Goal: Task Accomplishment & Management: Use online tool/utility

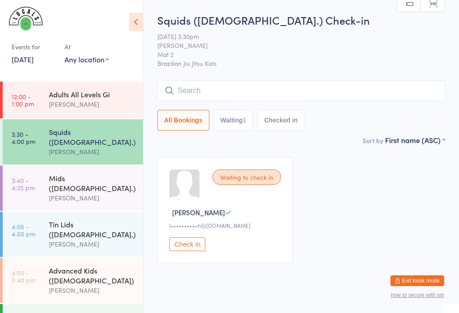
click at [110, 103] on div "Ben Walton" at bounding box center [92, 104] width 86 height 10
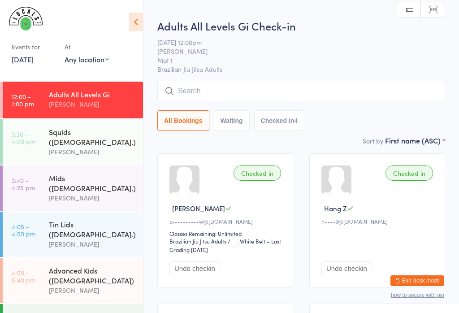
scroll to position [3, 0]
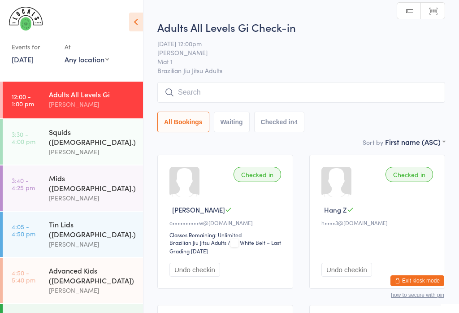
click at [103, 146] on div "[PERSON_NAME]" at bounding box center [92, 151] width 86 height 10
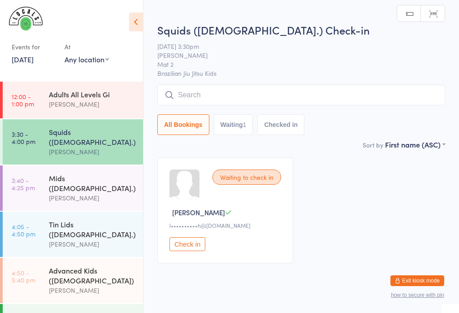
click at [260, 103] on input "search" at bounding box center [301, 95] width 288 height 21
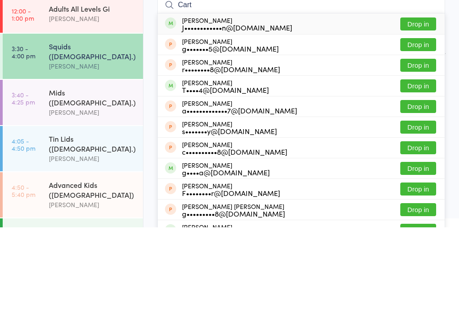
type input "Cart"
click at [426, 103] on button "Drop in" at bounding box center [418, 109] width 36 height 13
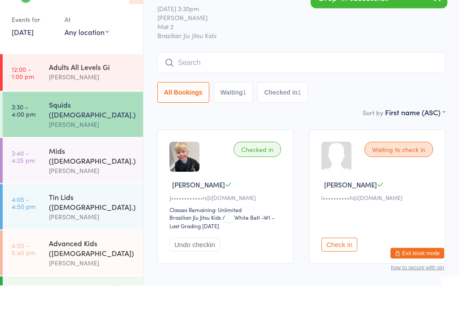
click at [32, 54] on link "[DATE]" at bounding box center [23, 59] width 22 height 10
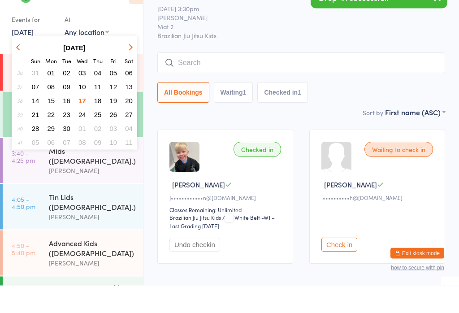
scroll to position [28, 0]
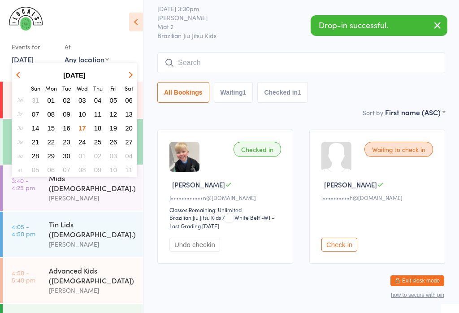
click at [69, 132] on span "16" at bounding box center [67, 128] width 8 height 8
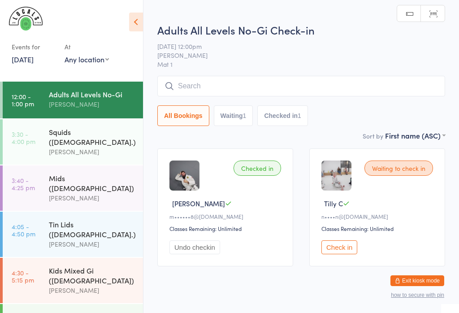
click at [96, 146] on div "[PERSON_NAME]" at bounding box center [92, 151] width 86 height 10
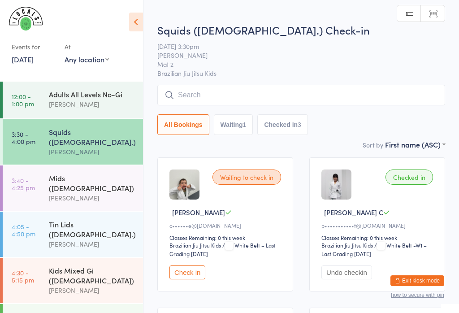
click at [279, 90] on input "search" at bounding box center [301, 95] width 288 height 21
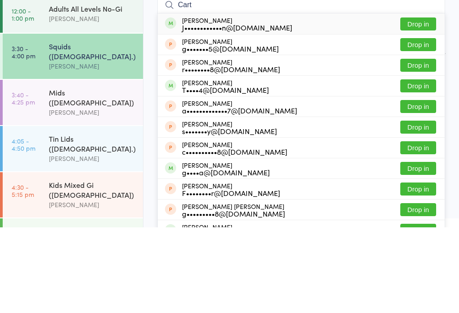
type input "Cart"
click at [426, 103] on button "Drop in" at bounding box center [418, 109] width 36 height 13
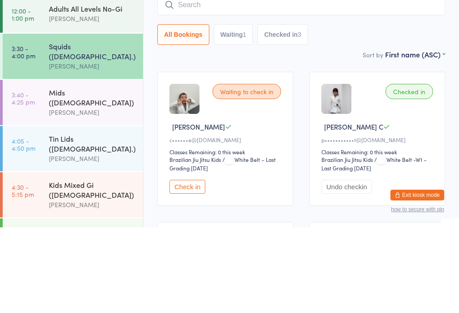
scroll to position [86, 0]
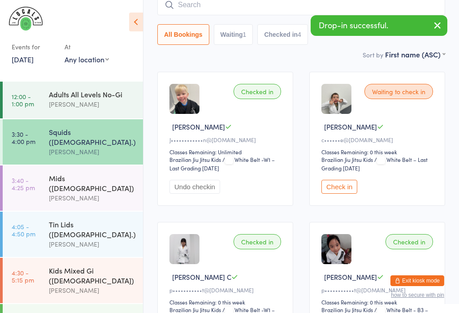
click at [34, 63] on link "16 Sep, 2025" at bounding box center [23, 59] width 22 height 10
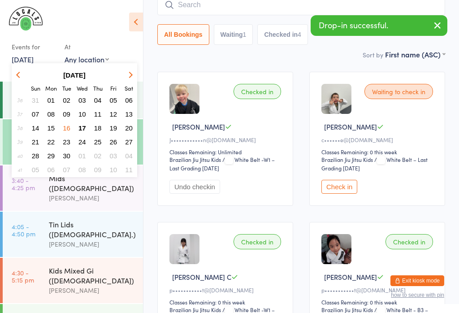
click at [85, 127] on span "17" at bounding box center [82, 128] width 8 height 8
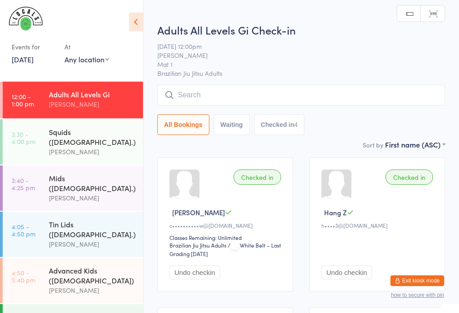
click at [104, 193] on div "[PERSON_NAME]" at bounding box center [92, 198] width 86 height 10
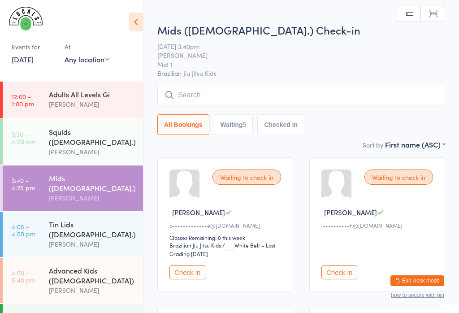
click at [270, 97] on input "search" at bounding box center [301, 95] width 288 height 21
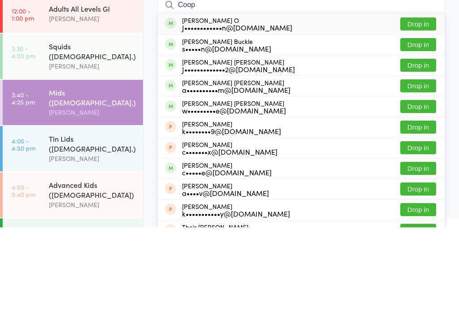
type input "Coop"
click at [424, 103] on button "Drop in" at bounding box center [418, 109] width 36 height 13
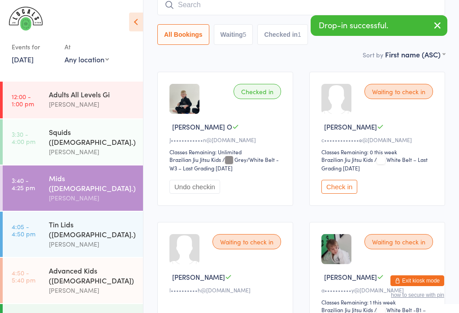
click at [100, 285] on div "[PERSON_NAME]" at bounding box center [92, 290] width 86 height 10
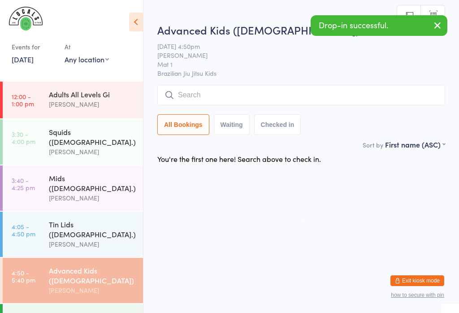
click at [232, 97] on input "search" at bounding box center [301, 95] width 288 height 21
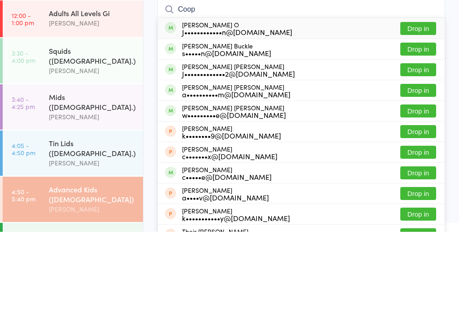
type input "Coop"
click at [421, 103] on button "Drop in" at bounding box center [418, 109] width 36 height 13
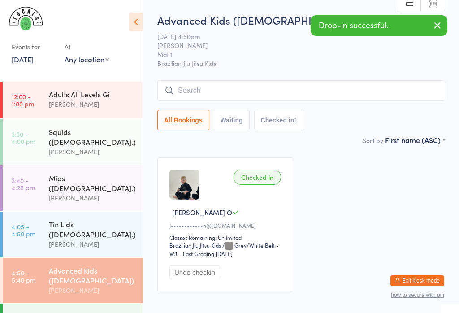
click at [48, 182] on link "3:40 - 4:25 pm Mids (5-7 y.o.) Daniel Moeller" at bounding box center [73, 187] width 140 height 45
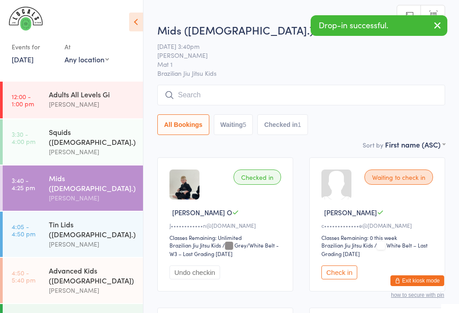
click at [49, 265] on div "Advanced Kids ([DEMOGRAPHIC_DATA])" at bounding box center [92, 275] width 86 height 20
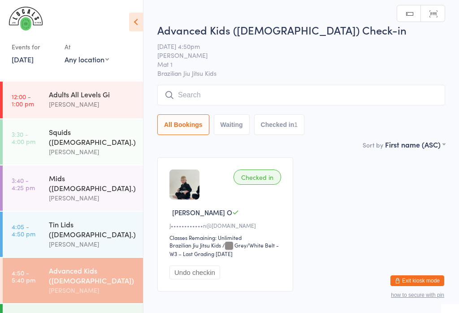
click at [85, 225] on div "Tin Lids (8-12 y.o.) Veselin Celic" at bounding box center [96, 233] width 94 height 45
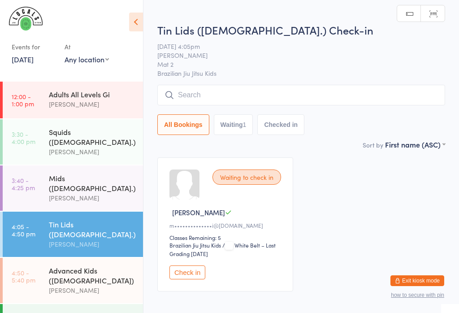
click at [67, 265] on div "Advanced Kids ([DEMOGRAPHIC_DATA])" at bounding box center [92, 275] width 86 height 20
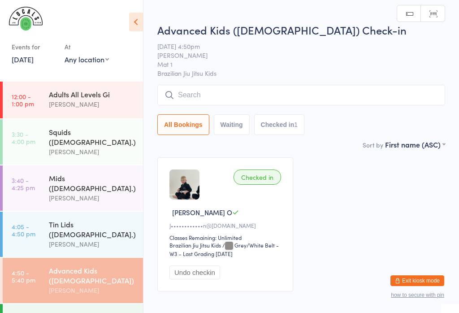
click at [61, 193] on div "[PERSON_NAME]" at bounding box center [92, 198] width 86 height 10
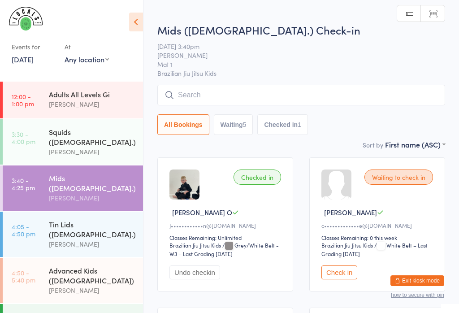
click at [276, 97] on input "search" at bounding box center [301, 95] width 288 height 21
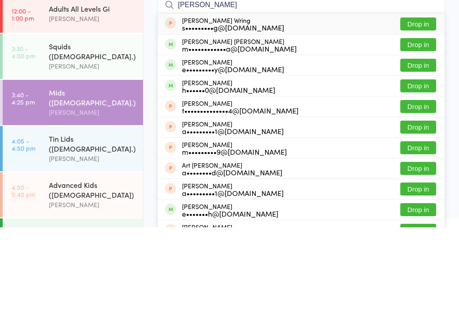
type input "Hendrix"
click at [236, 123] on div "Hendrix Farrugia m••••••••••••a@gmail.com" at bounding box center [239, 130] width 115 height 14
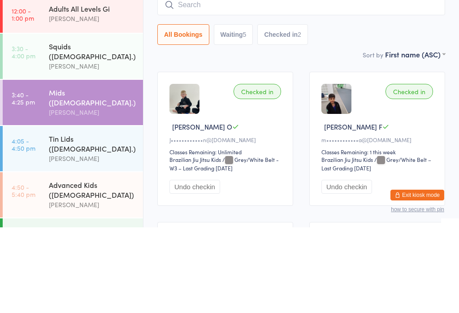
click at [65, 127] on div "Squids ([DEMOGRAPHIC_DATA].)" at bounding box center [92, 137] width 86 height 20
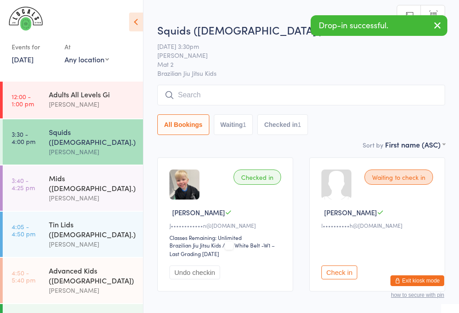
click at [195, 100] on input "search" at bounding box center [301, 95] width 288 height 21
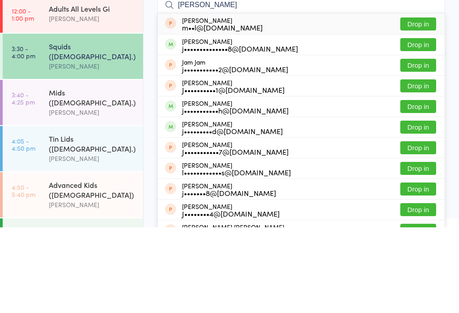
type input "Jamie"
click at [424, 124] on button "Drop in" at bounding box center [418, 130] width 36 height 13
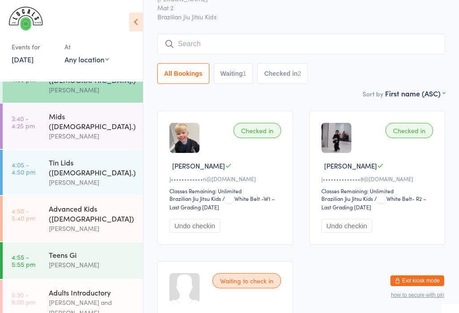
scroll to position [63, 0]
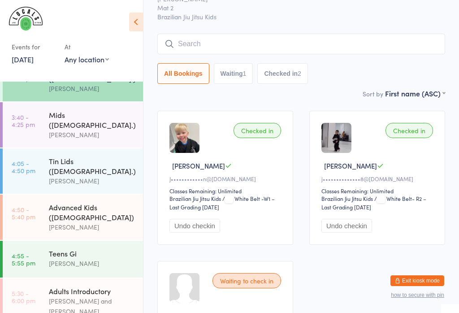
click at [47, 110] on link "3:40 - 4:25 pm Mids (5-7 y.o.) Daniel Moeller" at bounding box center [73, 124] width 140 height 45
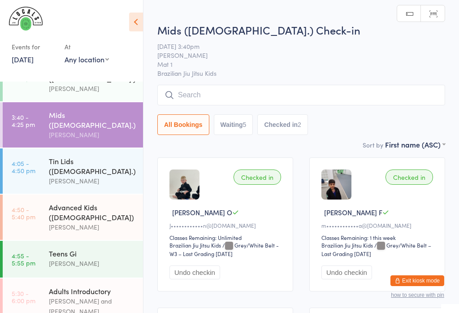
click at [190, 91] on input "search" at bounding box center [301, 95] width 288 height 21
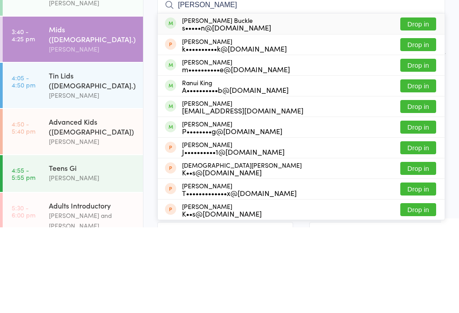
type input "Kinsley"
click at [190, 109] on div "s•••••n@buckselectrical.com.au" at bounding box center [226, 112] width 89 height 7
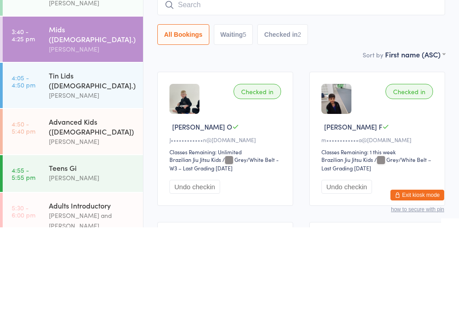
click at [57, 156] on div "Tin Lids ([DEMOGRAPHIC_DATA].)" at bounding box center [92, 166] width 86 height 20
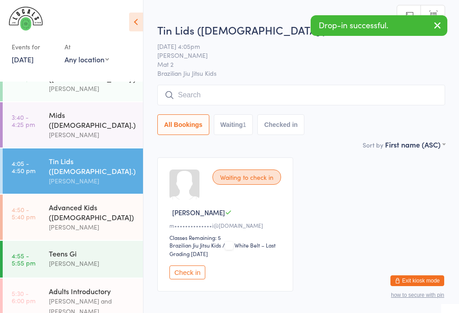
click at [185, 90] on input "search" at bounding box center [301, 95] width 288 height 21
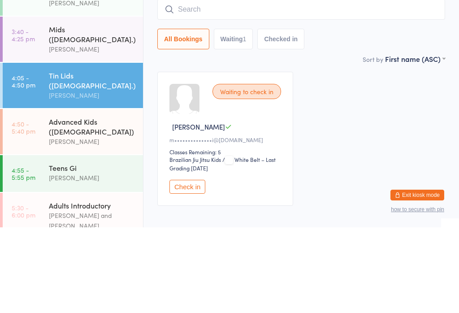
click at [50, 129] on div "[PERSON_NAME]" at bounding box center [92, 134] width 86 height 10
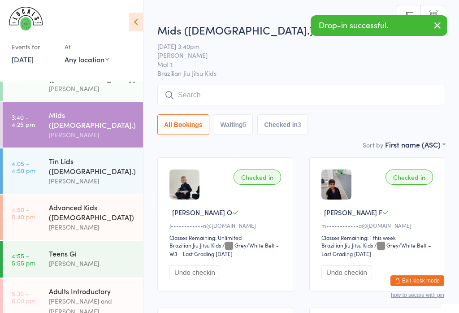
click at [193, 88] on input "search" at bounding box center [301, 95] width 288 height 21
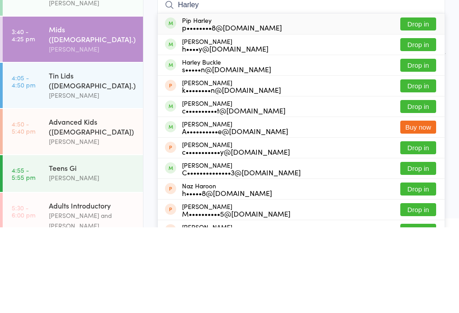
type input "Harley"
click at [418, 144] on button "Drop in" at bounding box center [418, 150] width 36 height 13
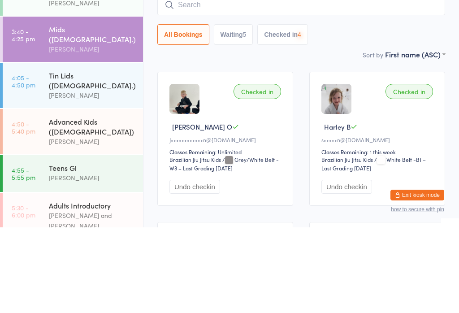
click at [42, 148] on link "4:05 - 4:50 pm Tin Lids (8-12 y.o.) Veselin Celic" at bounding box center [73, 170] width 140 height 45
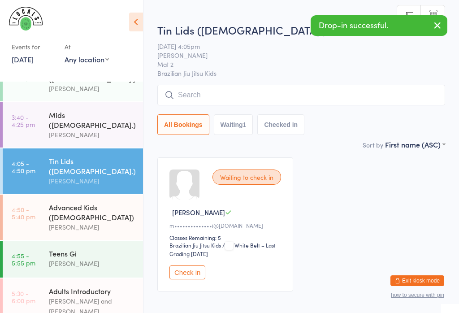
click at [190, 98] on input "search" at bounding box center [301, 95] width 288 height 21
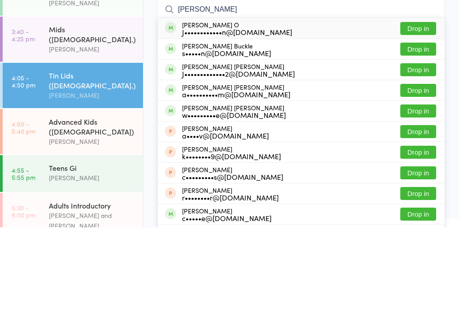
type input "Cooper"
click at [204, 114] on div "J••••••••••••n@[DOMAIN_NAME]" at bounding box center [237, 117] width 110 height 7
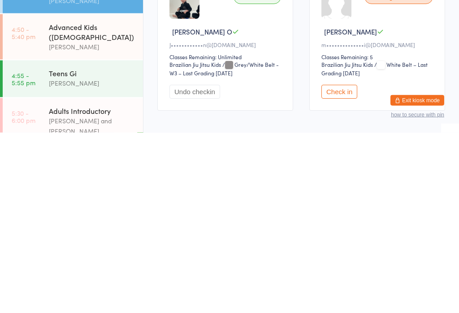
click at [179, 265] on button "Undo checkin" at bounding box center [194, 272] width 51 height 14
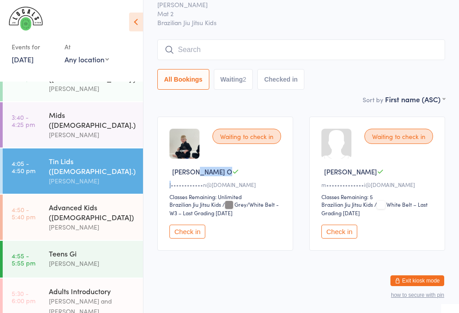
click at [409, 275] on button "Exit kiosk mode" at bounding box center [417, 280] width 54 height 11
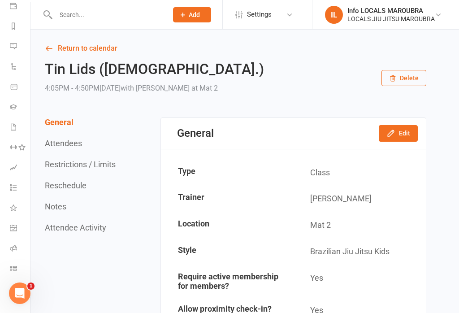
scroll to position [109, 1]
click at [10, 268] on icon at bounding box center [13, 267] width 7 height 7
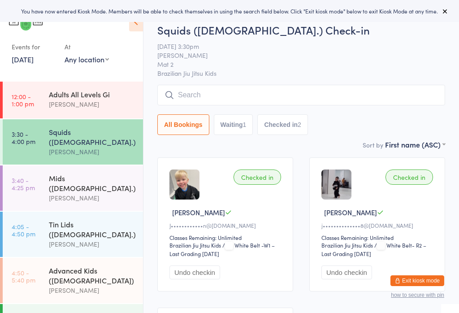
click at [52, 193] on div "[PERSON_NAME]" at bounding box center [92, 198] width 86 height 10
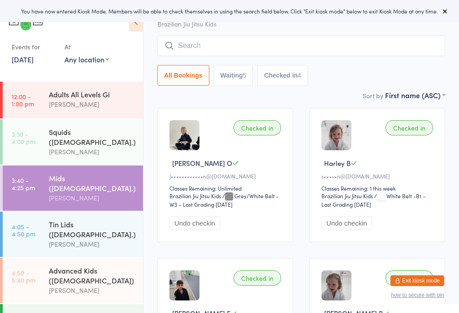
scroll to position [65, 0]
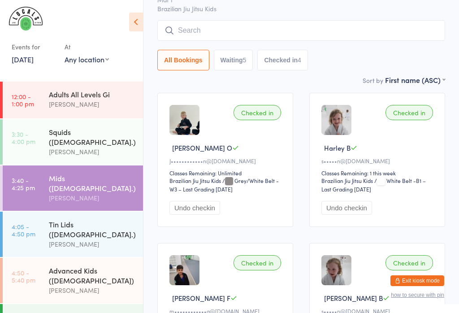
click at [61, 219] on div "Tin Lids ([DEMOGRAPHIC_DATA].)" at bounding box center [92, 229] width 86 height 20
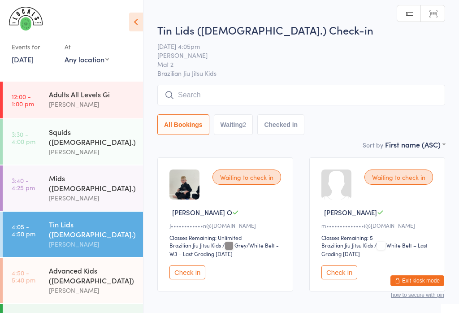
click at [299, 86] on input "search" at bounding box center [301, 95] width 288 height 21
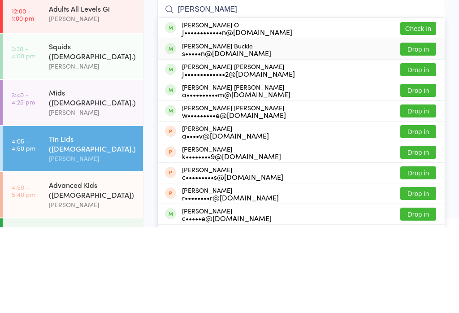
type input "Cooper"
click at [186, 135] on div "s•••••n@buckselectrical.com.au" at bounding box center [226, 138] width 89 height 7
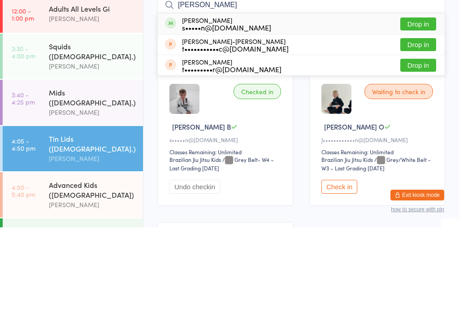
type input "tyler"
click at [180, 102] on div "Tyler Buckle s•••••n@buckselectrical.com.au" at bounding box center [218, 109] width 106 height 14
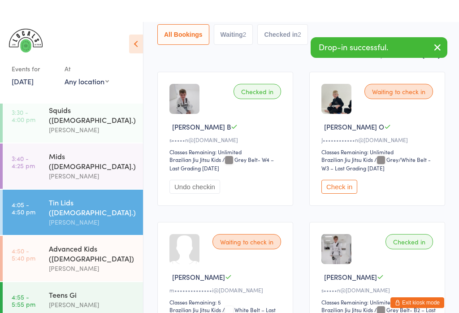
scroll to position [113, 0]
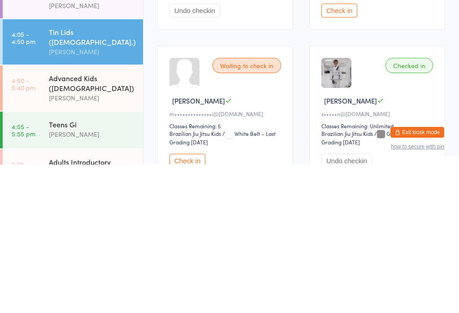
click at [81, 241] on div "[PERSON_NAME]" at bounding box center [92, 246] width 86 height 10
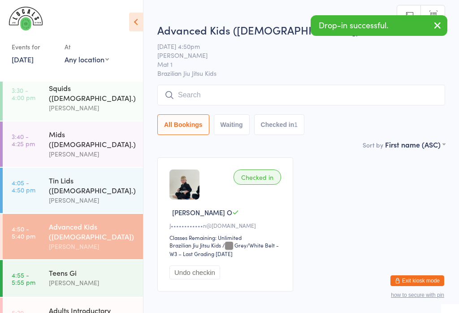
click at [185, 105] on input "search" at bounding box center [301, 95] width 288 height 21
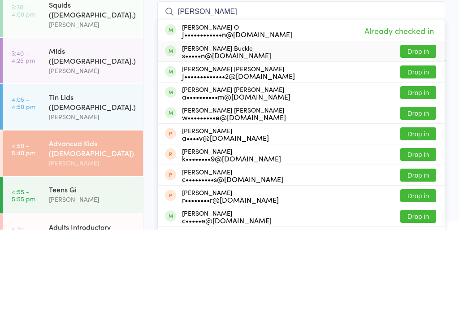
type input "Cooper"
click at [183, 135] on div "s•••••n@buckselectrical.com.au" at bounding box center [226, 138] width 89 height 7
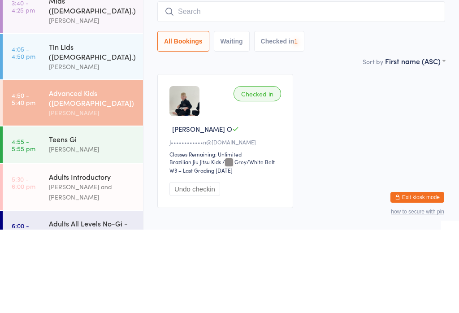
scroll to position [95, 0]
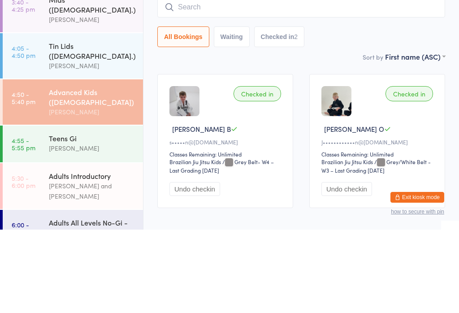
click at [58, 170] on div "Advanced Kids ([DEMOGRAPHIC_DATA])" at bounding box center [92, 180] width 86 height 20
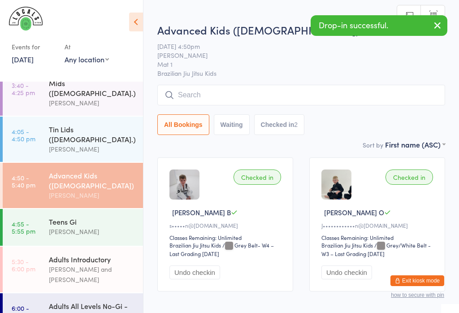
click at [182, 90] on input "search" at bounding box center [301, 95] width 288 height 21
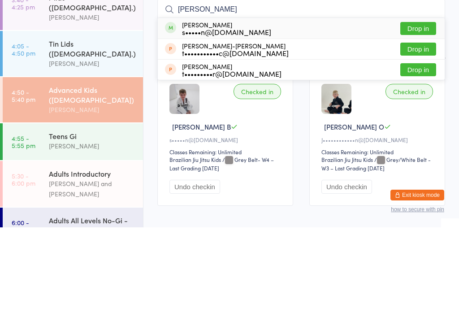
type input "Tyler"
click at [185, 107] on div "Tyler Buckle s•••••n@buckselectrical.com.au" at bounding box center [226, 114] width 89 height 14
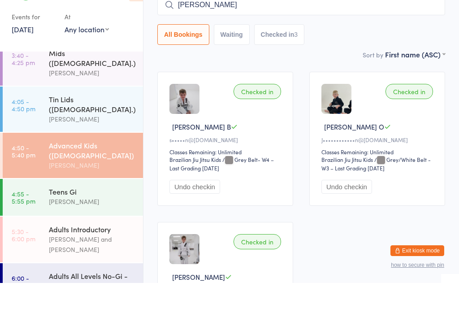
scroll to position [52, 0]
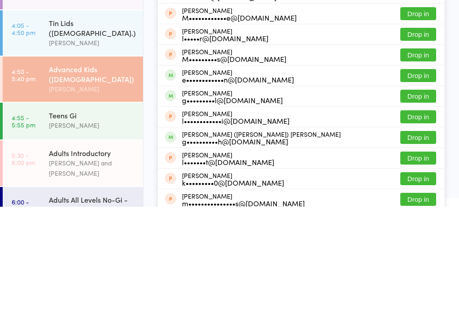
type input "Leo"
click at [426, 175] on button "Drop in" at bounding box center [418, 181] width 36 height 13
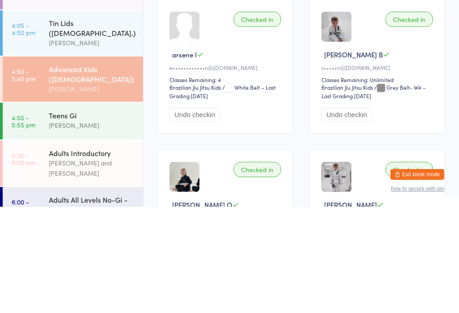
click at [251, 118] on div "Checked in" at bounding box center [256, 125] width 47 height 15
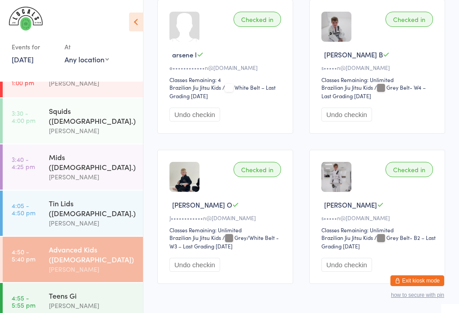
scroll to position [20, 0]
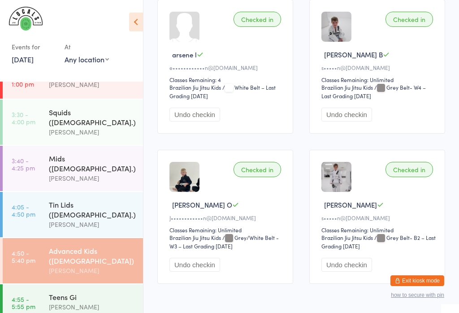
click at [94, 173] on div "[PERSON_NAME]" at bounding box center [92, 178] width 86 height 10
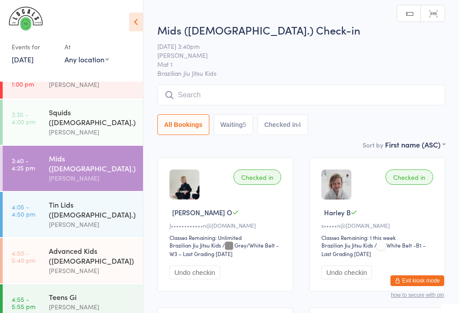
click at [350, 91] on input "search" at bounding box center [301, 95] width 288 height 21
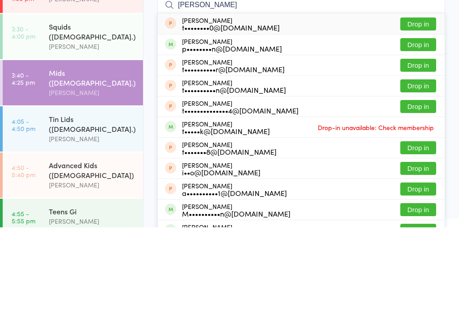
type input "Tom"
click at [424, 124] on button "Drop in" at bounding box center [418, 130] width 36 height 13
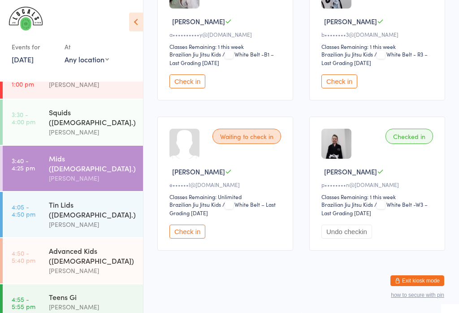
scroll to position [19, 0]
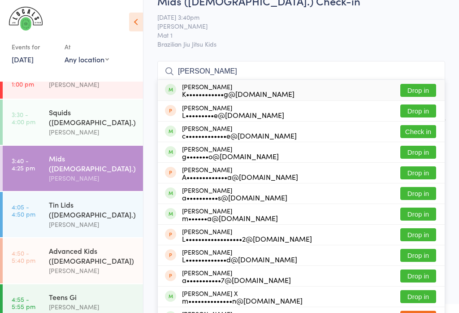
type input "Lucas"
click at [423, 128] on button "Check in" at bounding box center [418, 131] width 36 height 13
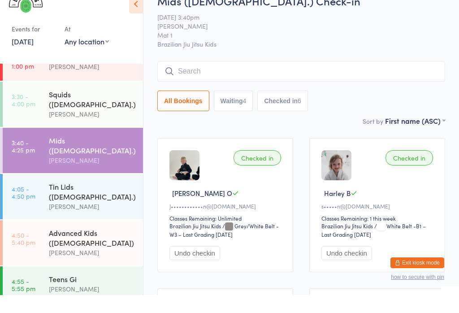
scroll to position [0, 0]
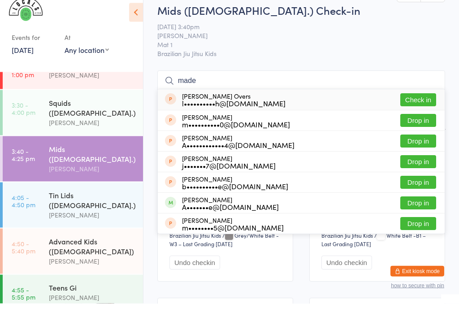
type input "made"
click at [419, 103] on button "Check in" at bounding box center [418, 109] width 36 height 13
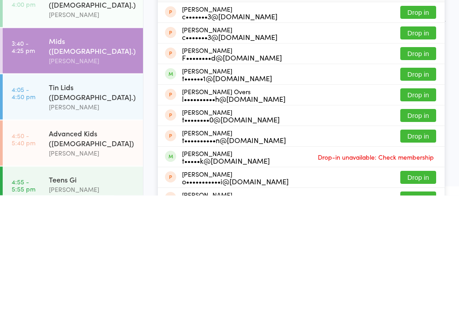
type input "tobi"
click at [423, 206] on button "Drop in" at bounding box center [418, 212] width 36 height 13
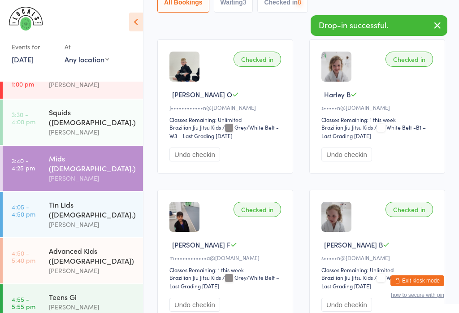
click at [267, 224] on div "Checked in Hendrix F m••••••••••••a@gmail.com Classes Remaining: 1 this week Br…" at bounding box center [225, 256] width 136 height 134
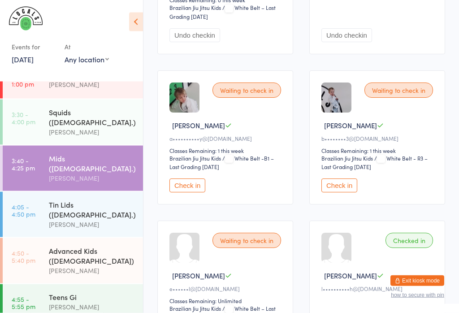
scroll to position [535, 0]
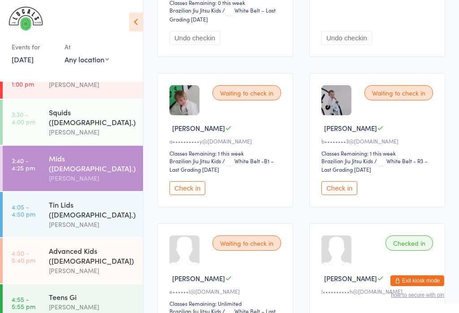
click at [333, 195] on button "Check in" at bounding box center [339, 188] width 36 height 14
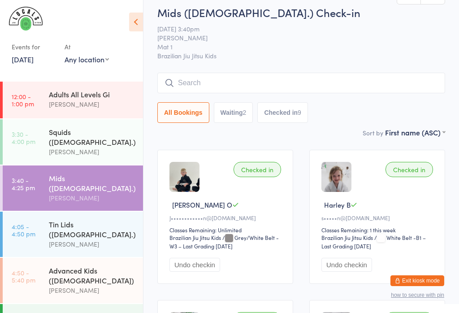
scroll to position [0, 0]
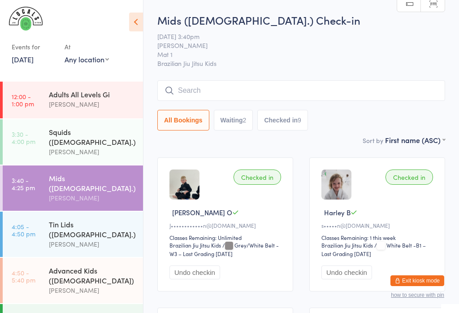
click at [323, 88] on input "search" at bounding box center [301, 90] width 288 height 21
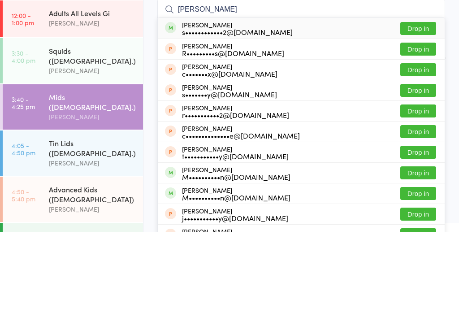
type input "Corey"
click at [424, 103] on button "Drop in" at bounding box center [418, 109] width 36 height 13
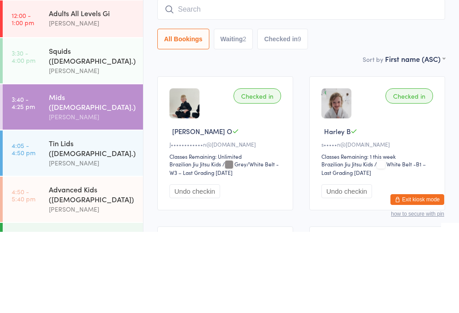
scroll to position [81, 0]
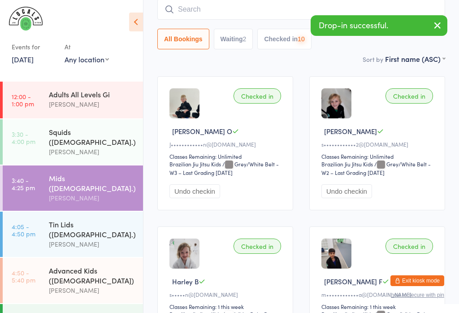
click at [100, 285] on div "[PERSON_NAME]" at bounding box center [92, 290] width 86 height 10
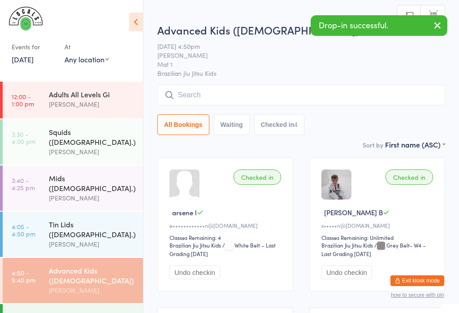
click at [263, 90] on input "search" at bounding box center [301, 95] width 288 height 21
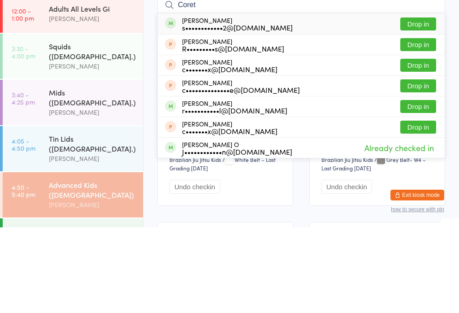
type input "Coret"
click at [429, 103] on button "Drop in" at bounding box center [418, 109] width 36 height 13
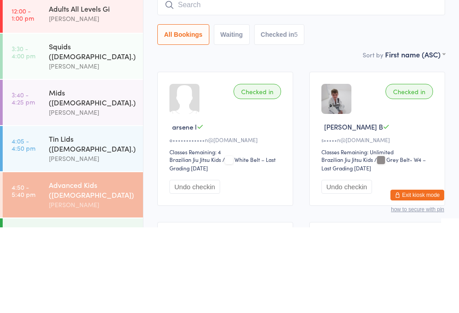
click at [33, 176] on time "3:40 - 4:25 pm" at bounding box center [23, 183] width 23 height 14
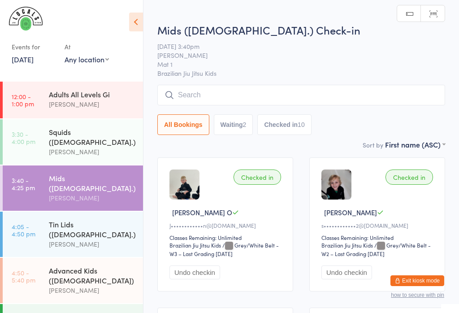
click at [362, 95] on input "search" at bounding box center [301, 95] width 288 height 21
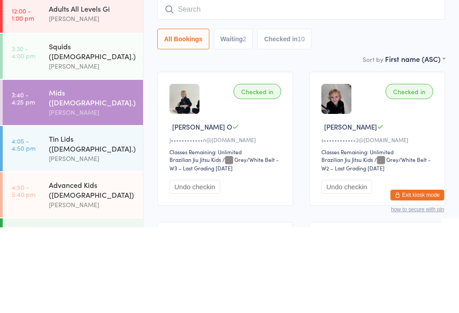
type input "C"
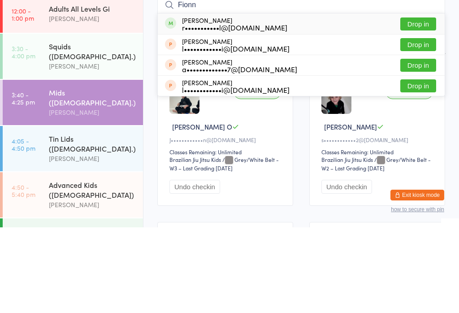
type input "Fionn"
click at [426, 103] on button "Drop in" at bounding box center [418, 109] width 36 height 13
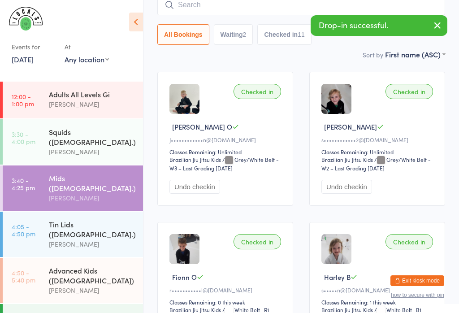
click at [30, 223] on time "4:05 - 4:50 pm" at bounding box center [24, 230] width 24 height 14
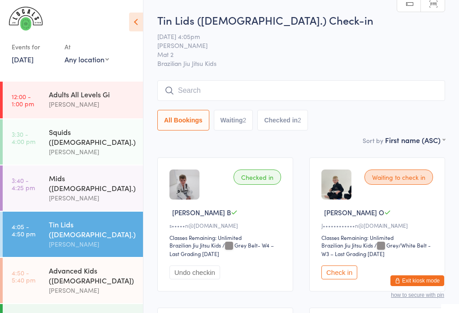
click at [324, 86] on input "search" at bounding box center [301, 90] width 288 height 21
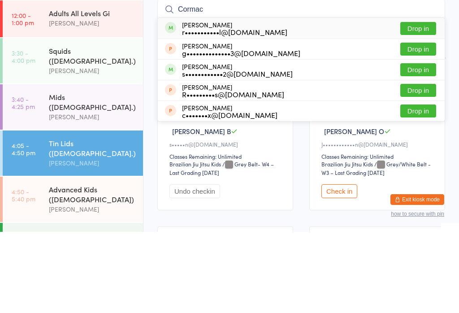
type input "Cormac"
click at [429, 103] on button "Drop in" at bounding box center [418, 109] width 36 height 13
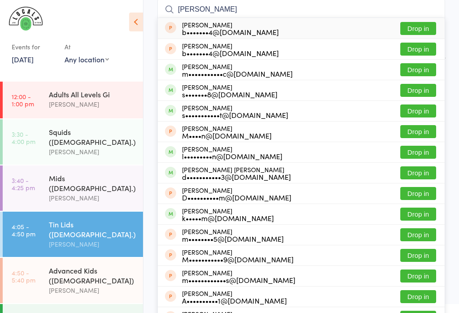
type input "Martin"
click at [413, 87] on button "Drop in" at bounding box center [418, 90] width 36 height 13
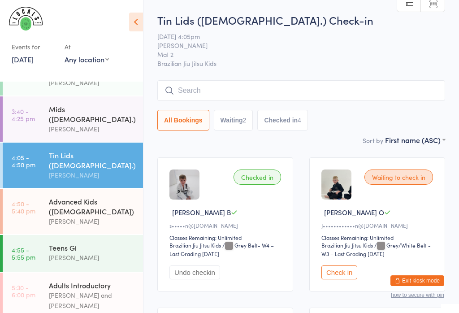
scroll to position [71, 0]
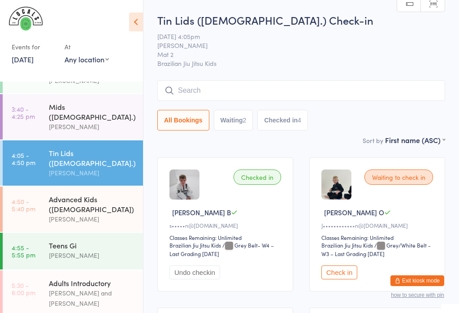
click at [85, 103] on div "Mids ([DEMOGRAPHIC_DATA].)" at bounding box center [92, 112] width 86 height 20
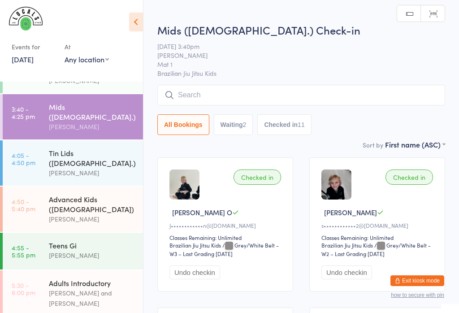
click at [240, 96] on input "search" at bounding box center [301, 95] width 288 height 21
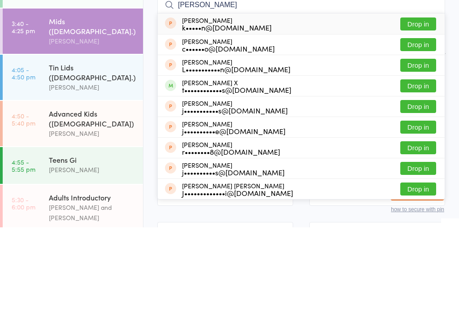
type input "Jesse"
click at [417, 165] on button "Drop in" at bounding box center [418, 171] width 36 height 13
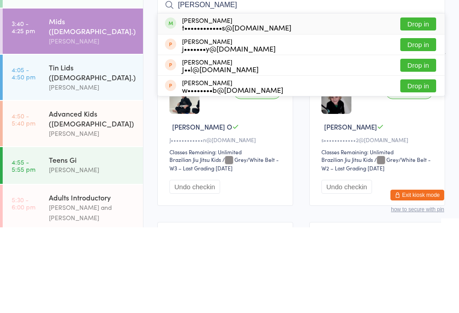
type input "Joey"
click at [420, 103] on button "Drop in" at bounding box center [418, 109] width 36 height 13
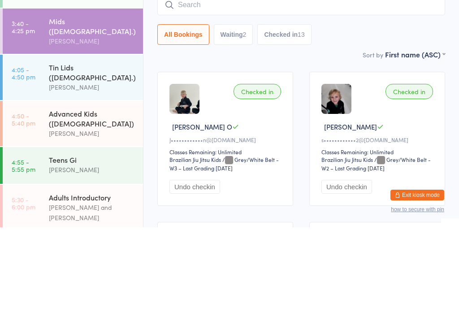
scroll to position [86, 0]
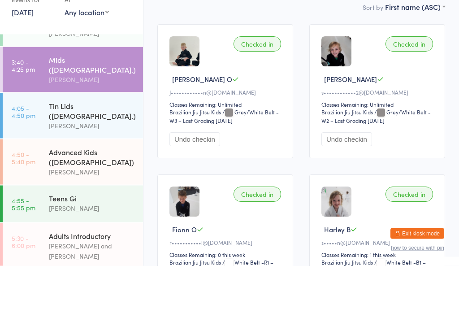
click at [96, 148] on div "Tin Lids ([DEMOGRAPHIC_DATA].)" at bounding box center [92, 158] width 86 height 20
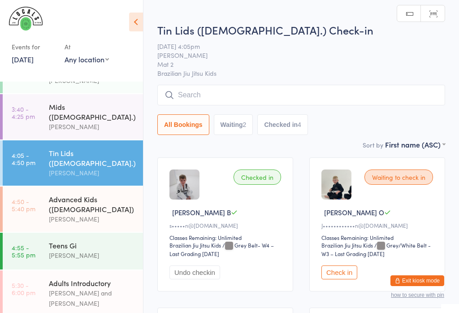
click at [281, 84] on div "Tin Lids (8-12 y.o.) Check-in 17 Sep 4:05pm Veselin Celic Mat 2 Brazilian Jiu J…" at bounding box center [301, 80] width 288 height 117
click at [318, 90] on input "search" at bounding box center [301, 95] width 288 height 21
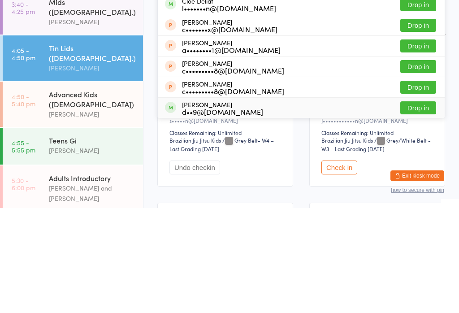
type input "Clo"
click at [265, 202] on div "Clovis Carissimo d••9@hotmail.com Drop in" at bounding box center [301, 212] width 287 height 20
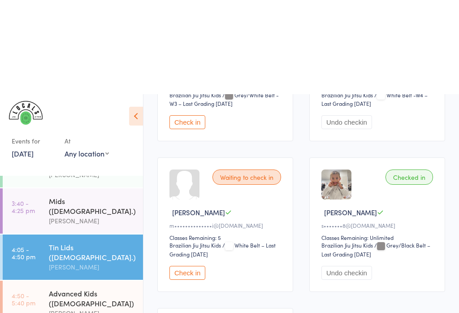
scroll to position [507, 0]
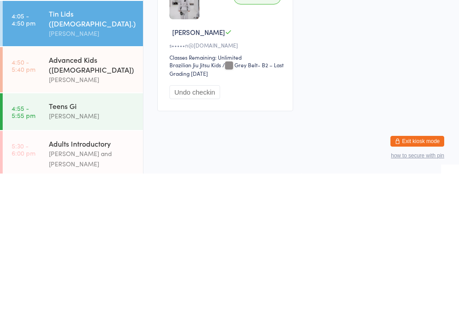
click at [63, 194] on div "Advanced Kids ([DEMOGRAPHIC_DATA])" at bounding box center [92, 204] width 86 height 20
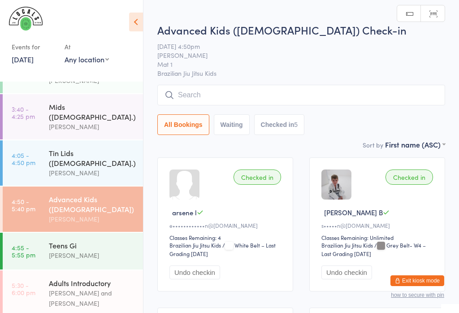
click at [359, 91] on input "search" at bounding box center [301, 95] width 288 height 21
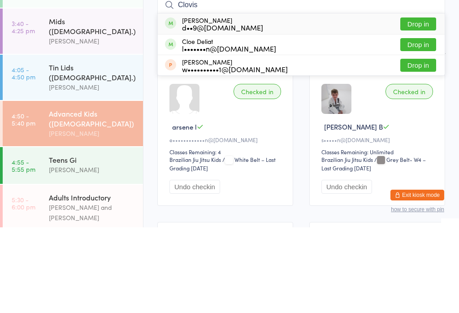
type input "Clovis"
click at [343, 99] on div "Clovis Carissimo d••9@hotmail.com Drop in" at bounding box center [301, 109] width 287 height 21
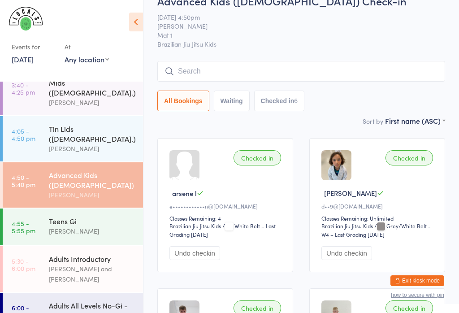
scroll to position [97, 0]
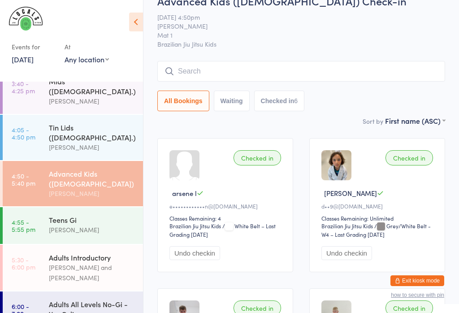
click at [108, 142] on div "[PERSON_NAME]" at bounding box center [92, 147] width 86 height 10
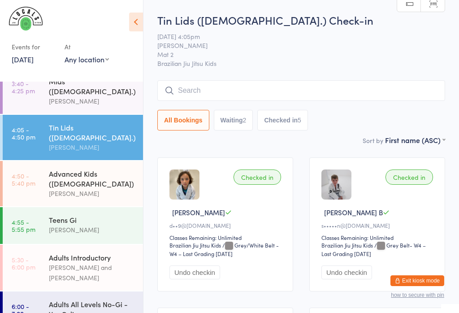
click at [385, 82] on input "search" at bounding box center [301, 90] width 288 height 21
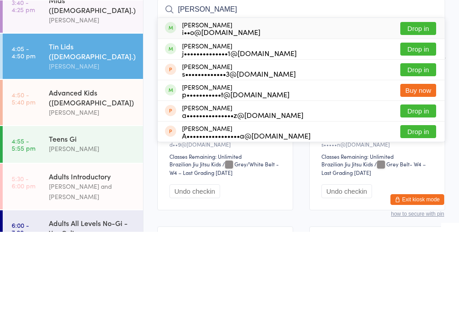
type input "Sophia"
click at [375, 99] on div "Sophia Pavan i••o@sjjamaroubra.com.au Drop in" at bounding box center [301, 109] width 287 height 21
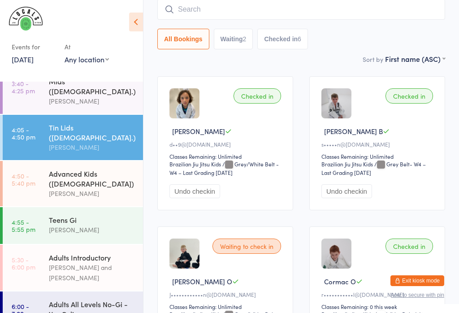
click at [198, 7] on input "search" at bounding box center [301, 9] width 288 height 21
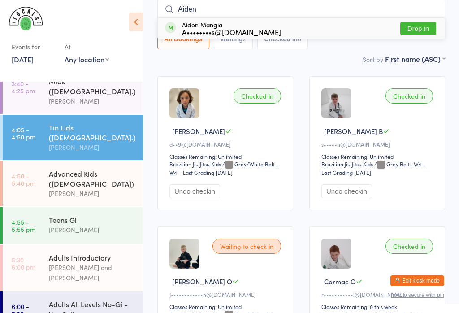
type input "Aiden"
click at [422, 27] on button "Drop in" at bounding box center [418, 28] width 36 height 13
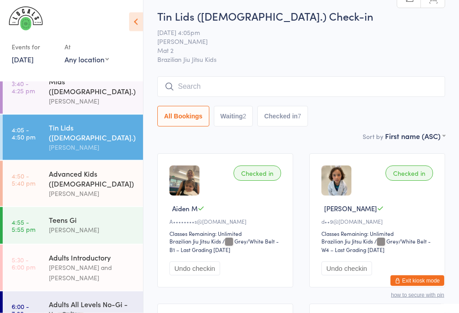
scroll to position [0, 0]
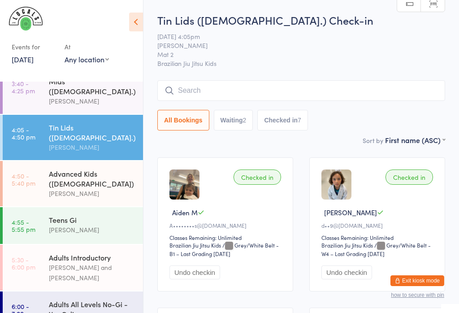
click at [208, 88] on input "search" at bounding box center [301, 90] width 288 height 21
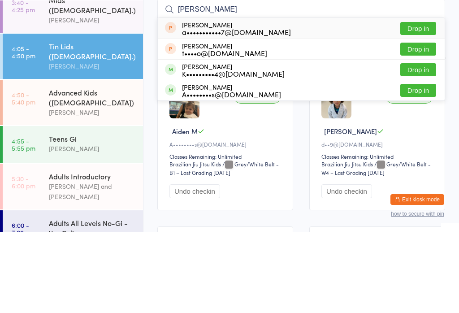
type input "Xavier"
click at [407, 165] on button "Drop in" at bounding box center [418, 171] width 36 height 13
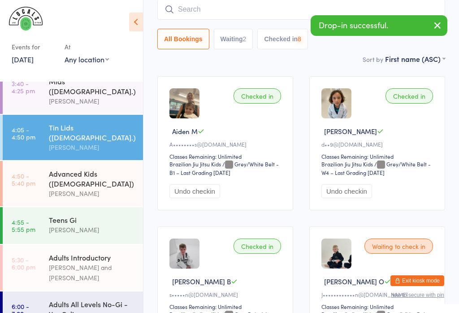
click at [54, 168] on div "Advanced Kids ([DEMOGRAPHIC_DATA])" at bounding box center [92, 178] width 86 height 20
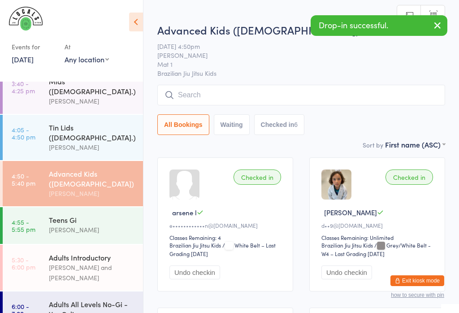
click at [197, 101] on input "search" at bounding box center [301, 95] width 288 height 21
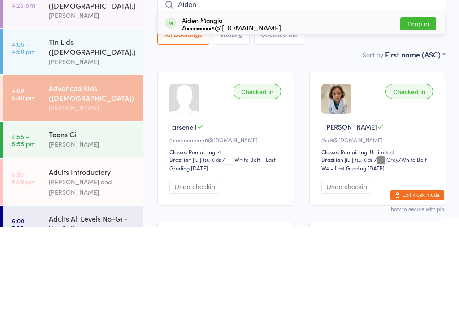
type input "Aiden"
click at [419, 103] on button "Drop in" at bounding box center [418, 109] width 36 height 13
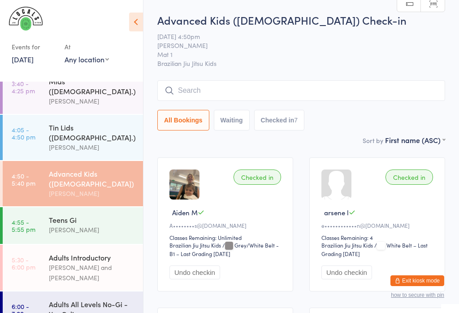
click at [176, 78] on div "Advanced Kids (5-12 y.o) Check-in 17 Sep 4:50pm Daniel Moeller Mat 1 Brazilian …" at bounding box center [301, 74] width 288 height 122
click at [181, 87] on input "search" at bounding box center [301, 90] width 288 height 21
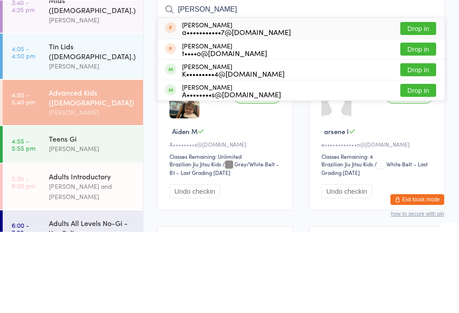
type input "Xavier"
click at [424, 165] on button "Drop in" at bounding box center [418, 171] width 36 height 13
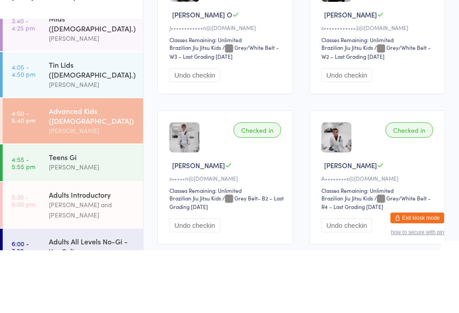
scroll to position [507, 0]
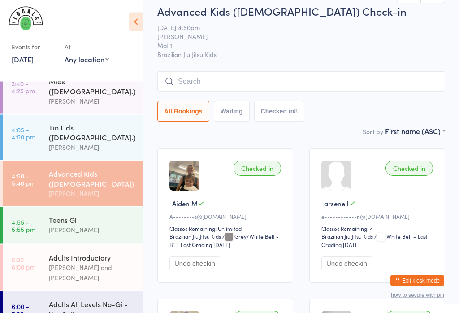
scroll to position [0, 0]
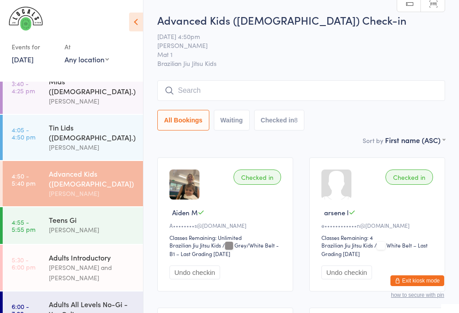
click at [229, 88] on input "search" at bounding box center [301, 90] width 288 height 21
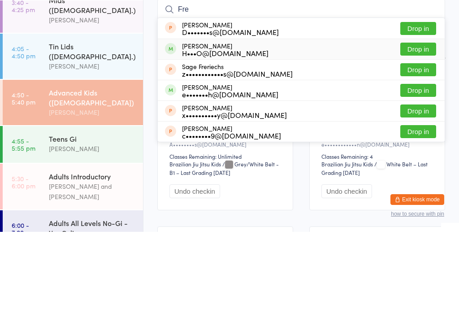
type input "Fre"
click at [266, 130] on div "H•••O@RENEELYNCHNATUROPATH.COM.AU" at bounding box center [225, 133] width 86 height 7
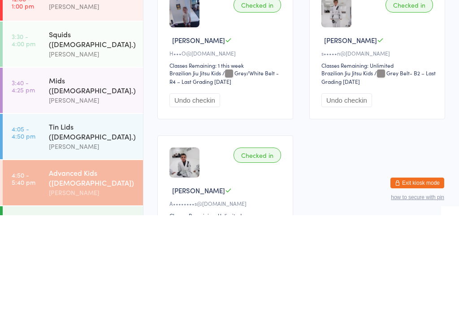
click at [101, 193] on div "[PERSON_NAME]" at bounding box center [92, 198] width 86 height 10
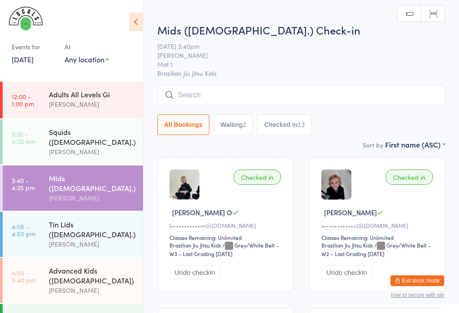
click at [228, 90] on input "search" at bounding box center [301, 95] width 288 height 21
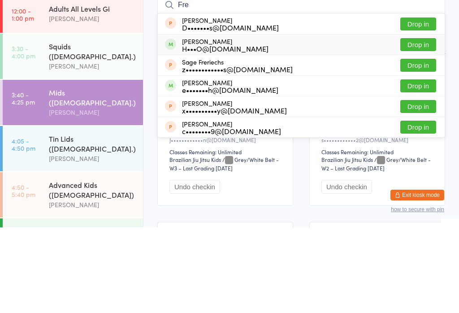
type input "Fre"
click at [268, 123] on div "Freyja Ryan H•••O@RENEELYNCHNATUROPATH.COM.AU" at bounding box center [225, 130] width 86 height 14
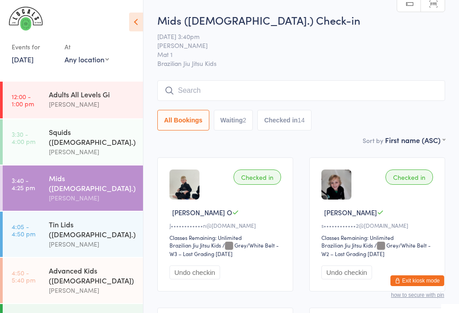
click at [134, 21] on icon at bounding box center [136, 22] width 14 height 19
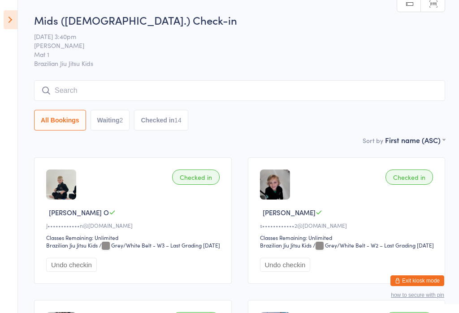
click at [14, 17] on icon at bounding box center [11, 19] width 14 height 19
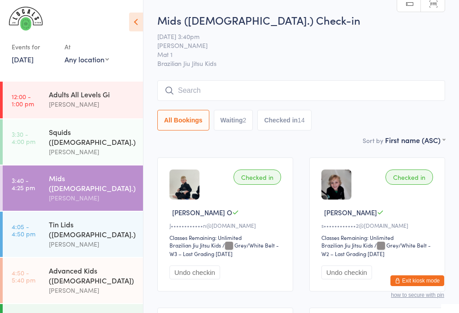
click at [115, 285] on div "[PERSON_NAME]" at bounding box center [92, 290] width 86 height 10
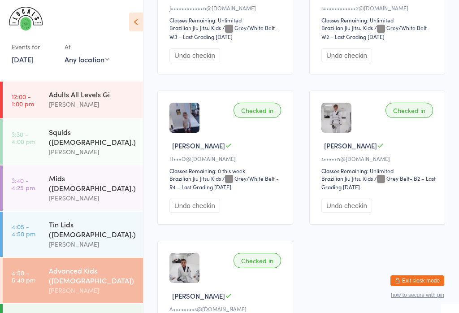
scroll to position [520, 0]
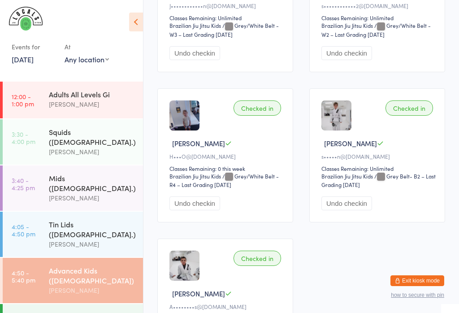
click at [202, 210] on button "Undo checkin" at bounding box center [194, 203] width 51 height 14
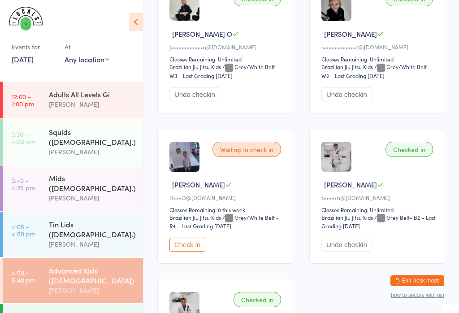
scroll to position [467, 0]
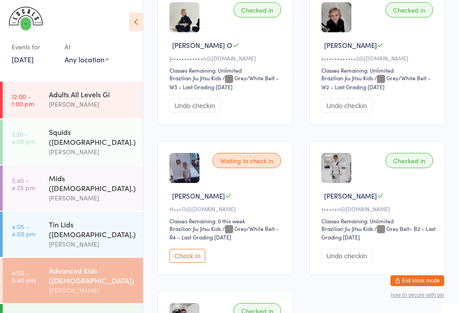
click at [90, 193] on div "[PERSON_NAME]" at bounding box center [92, 198] width 86 height 10
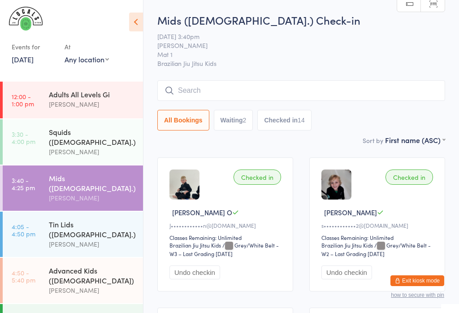
type input "/"
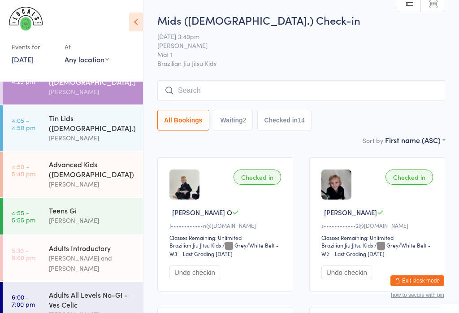
scroll to position [111, 0]
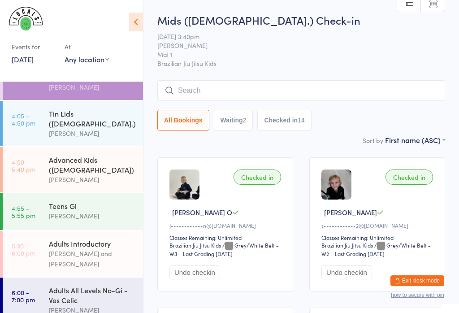
click at [47, 101] on link "4:05 - 4:50 pm Tin Lids (8-12 y.o.) Veselin Celic" at bounding box center [73, 123] width 140 height 45
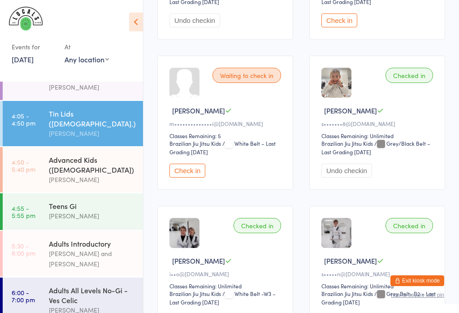
scroll to position [552, 0]
click at [182, 178] on button "Check in" at bounding box center [187, 171] width 36 height 14
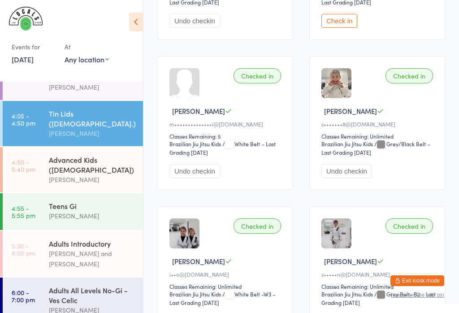
click at [126, 128] on div "[PERSON_NAME]" at bounding box center [92, 133] width 86 height 10
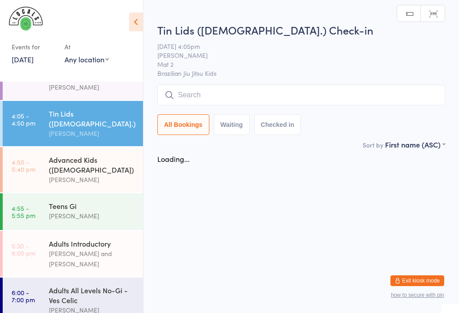
scroll to position [0, 0]
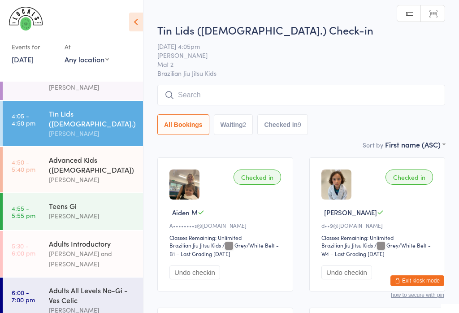
click at [327, 96] on input "search" at bounding box center [301, 95] width 288 height 21
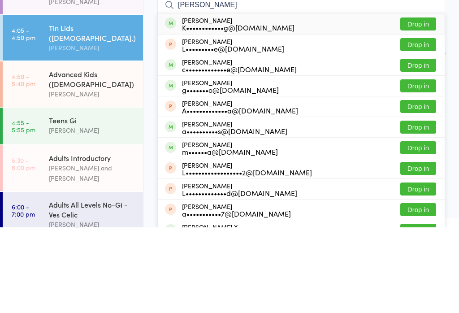
type input "Lucas"
click at [273, 109] on div "K••••••••••••g@yahoo.com.au" at bounding box center [238, 112] width 112 height 7
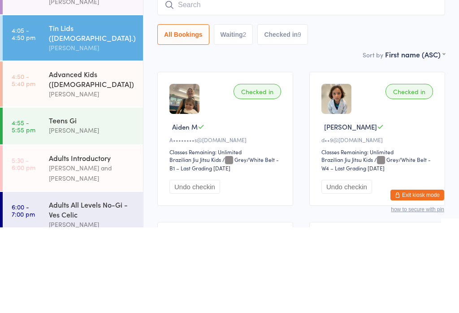
scroll to position [86, 0]
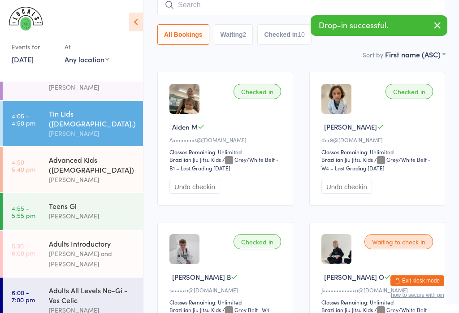
click at [118, 174] on div "[PERSON_NAME]" at bounding box center [92, 179] width 86 height 10
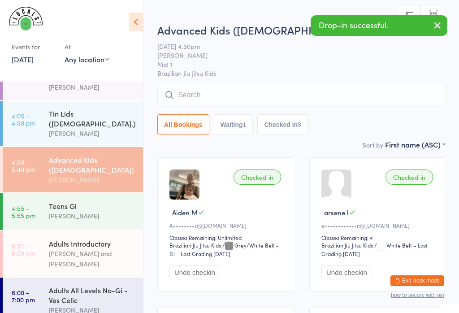
click at [294, 97] on input "search" at bounding box center [301, 95] width 288 height 21
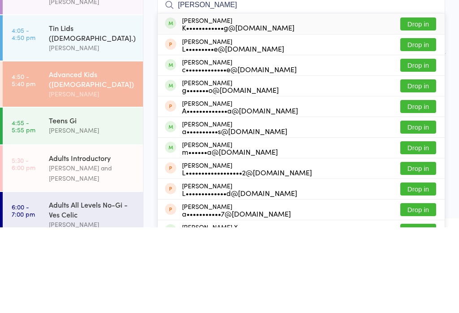
type input "Lucas"
click at [307, 99] on div "Lucas Pang K••••••••••••g@yahoo.com.au Drop in" at bounding box center [301, 109] width 287 height 21
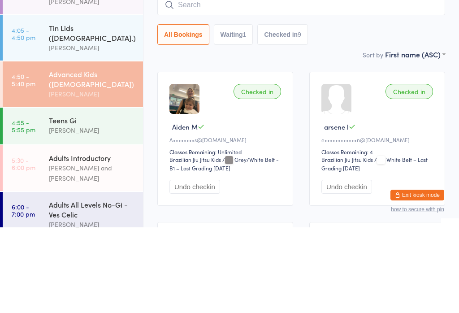
click at [113, 155] on div "Advanced Kids ([DEMOGRAPHIC_DATA])" at bounding box center [92, 165] width 86 height 20
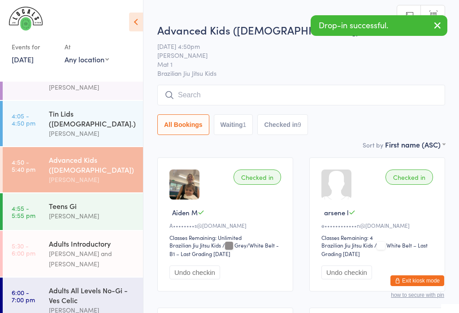
click at [343, 90] on input "search" at bounding box center [301, 95] width 288 height 21
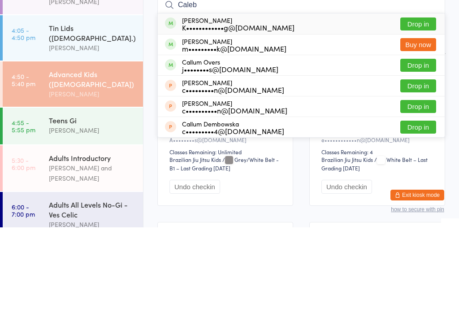
type input "Caleb"
click at [270, 102] on div "Caleb Pang K••••••••••••g@yahoo.com.au" at bounding box center [238, 109] width 112 height 14
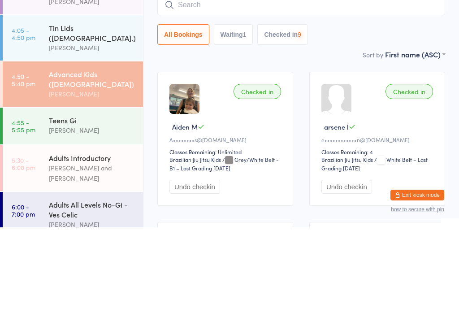
click at [98, 108] on div "Tin Lids ([DEMOGRAPHIC_DATA].)" at bounding box center [92, 118] width 86 height 20
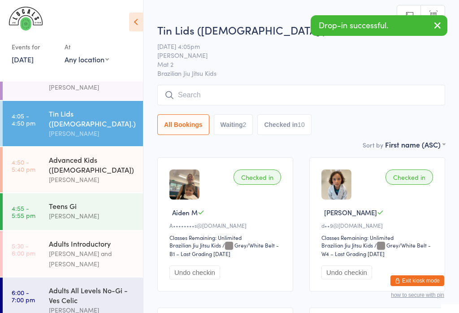
click at [368, 87] on input "search" at bounding box center [301, 95] width 288 height 21
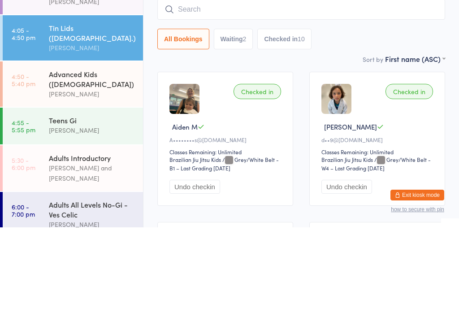
type input "L"
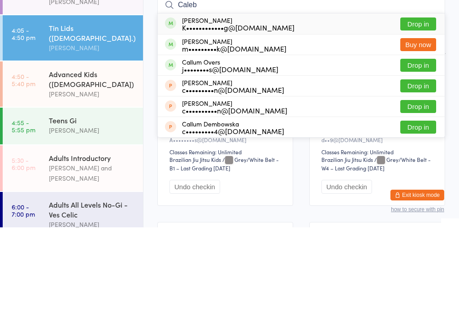
type input "Caleb"
click at [254, 102] on div "Caleb Pang K••••••••••••g@yahoo.com.au" at bounding box center [238, 109] width 112 height 14
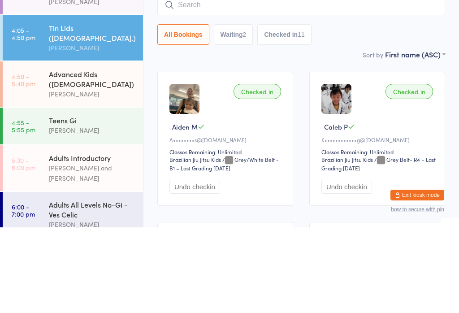
click at [359, 135] on div "Sort by First name (ASC) First name (ASC) First name (DESC) Last name (ASC) Las…" at bounding box center [301, 140] width 288 height 10
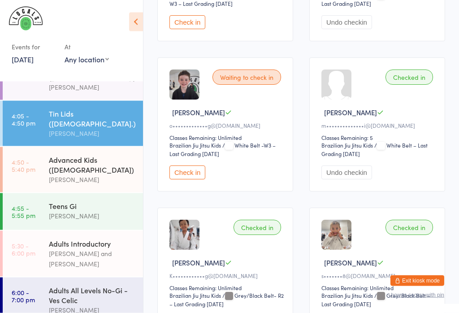
scroll to position [552, 0]
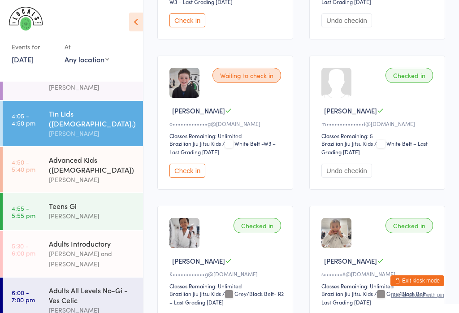
click at [196, 177] on button "Check in" at bounding box center [187, 171] width 36 height 14
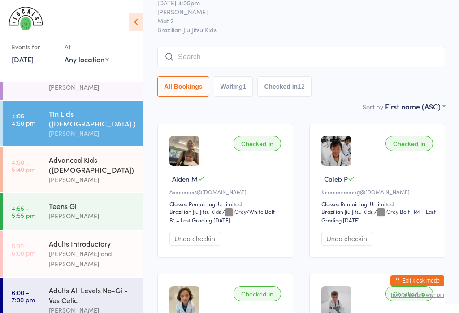
scroll to position [0, 0]
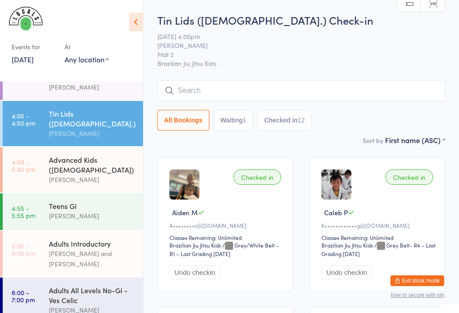
click at [228, 87] on input "search" at bounding box center [301, 90] width 288 height 21
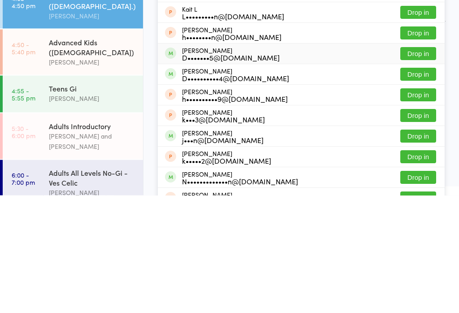
type input "Kai"
click at [200, 161] on div "Kai Peters D•••••••5@hotmail.com Drop in" at bounding box center [301, 171] width 287 height 20
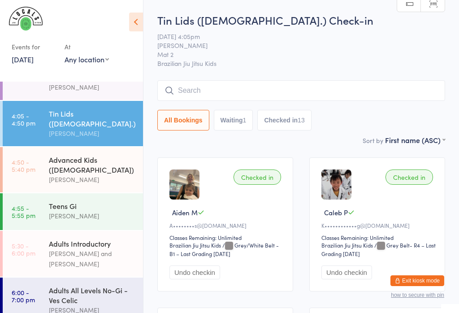
click at [246, 88] on input "search" at bounding box center [301, 90] width 288 height 21
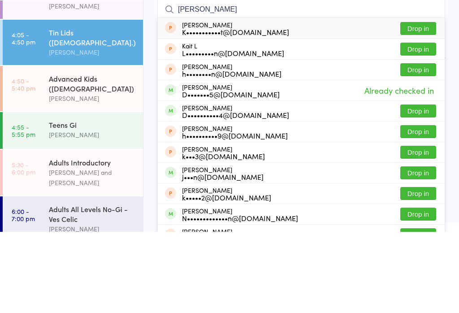
type input "Kai"
click at [176, 185] on div "Kai Farrugia D••••••••••4@hotmail.com" at bounding box center [227, 192] width 124 height 14
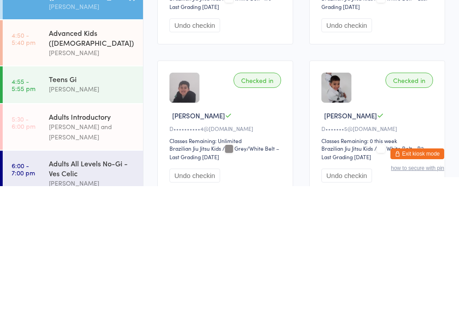
scroll to position [577, 0]
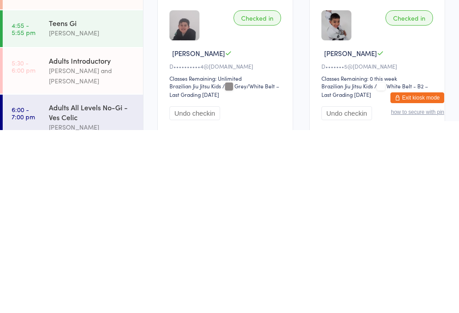
click at [57, 248] on div "[PERSON_NAME] and [PERSON_NAME]" at bounding box center [92, 258] width 86 height 21
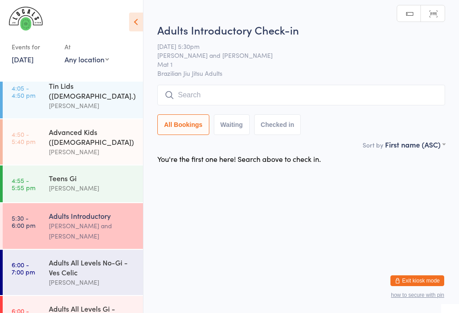
scroll to position [138, 0]
click at [59, 173] on div "Teens Gi" at bounding box center [92, 178] width 86 height 10
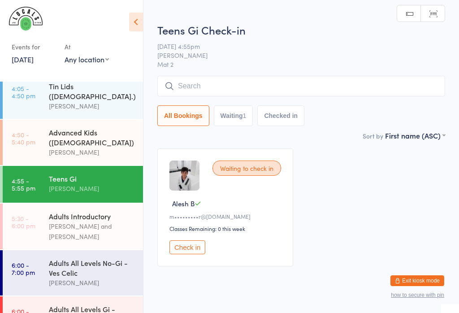
click at [220, 78] on input "search" at bounding box center [301, 86] width 288 height 21
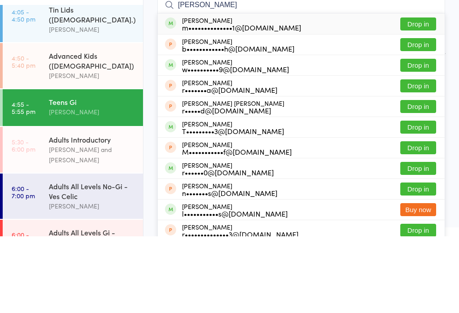
type input "Rosalie"
click at [422, 94] on button "Drop in" at bounding box center [418, 100] width 36 height 13
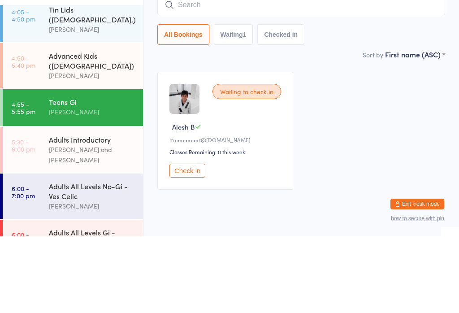
scroll to position [21, 0]
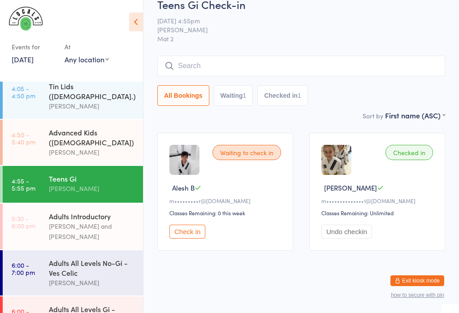
click at [327, 159] on img at bounding box center [336, 160] width 30 height 30
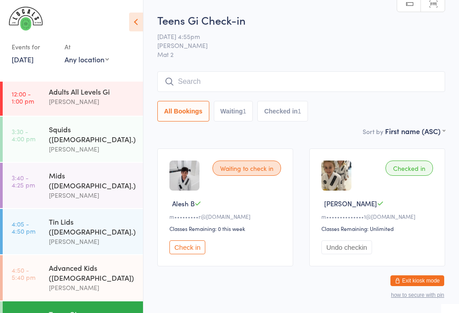
scroll to position [2, 0]
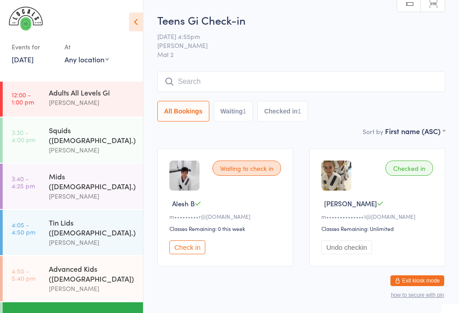
click at [81, 171] on div "Mids ([DEMOGRAPHIC_DATA].)" at bounding box center [92, 181] width 86 height 20
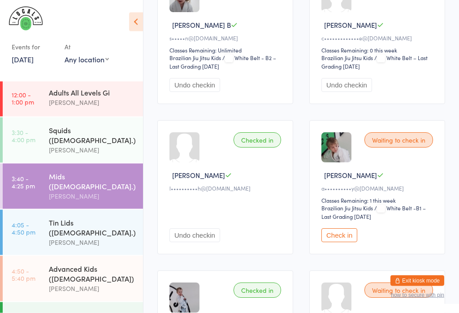
click at [348, 242] on button "Check in" at bounding box center [339, 235] width 36 height 14
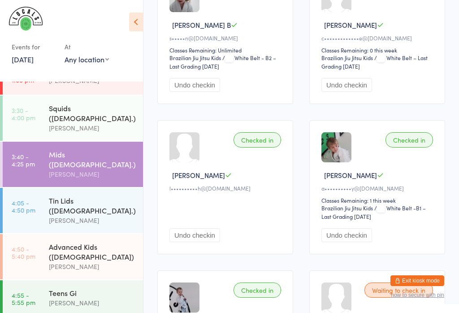
scroll to position [28, 0]
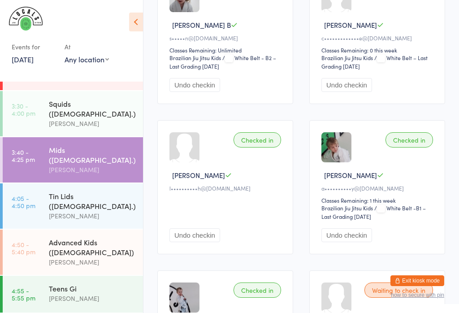
click at [61, 275] on div "Teens Gi Veselin Celic" at bounding box center [96, 292] width 94 height 35
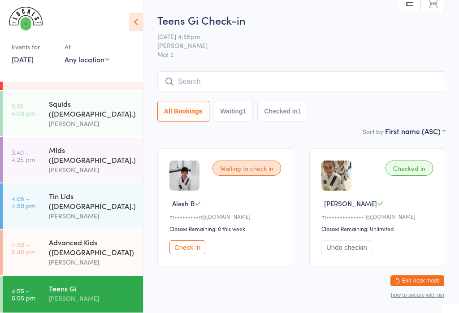
click at [202, 80] on input "search" at bounding box center [301, 81] width 288 height 21
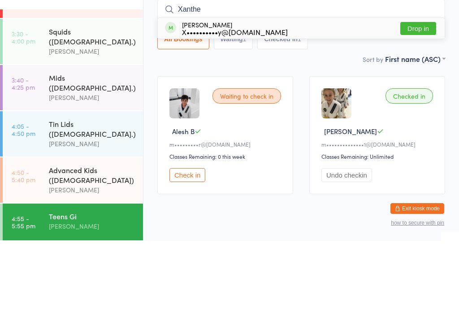
type input "Xanthe"
click at [418, 94] on button "Drop in" at bounding box center [418, 100] width 36 height 13
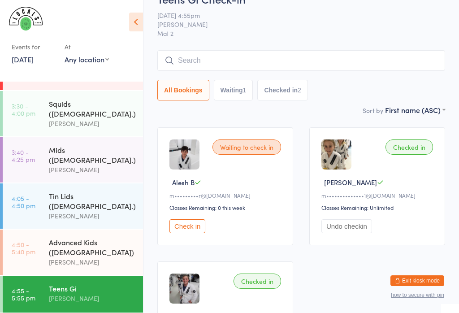
click at [53, 164] on div "[PERSON_NAME]" at bounding box center [92, 169] width 86 height 10
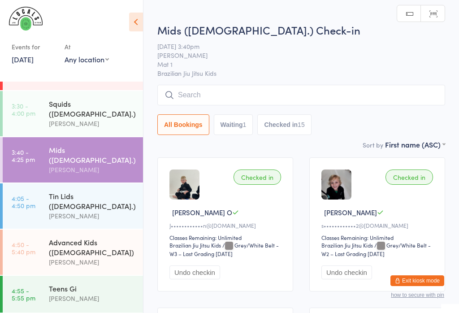
click at [214, 87] on input "search" at bounding box center [301, 95] width 288 height 21
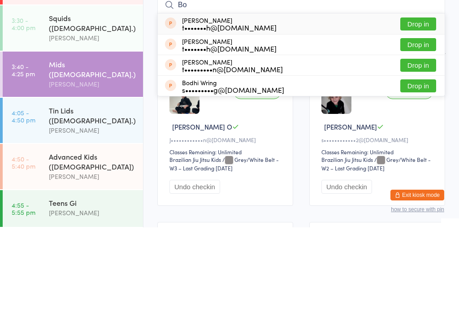
type input "Bo"
click at [188, 109] on div "t•••••••h@gmail.com" at bounding box center [229, 112] width 95 height 7
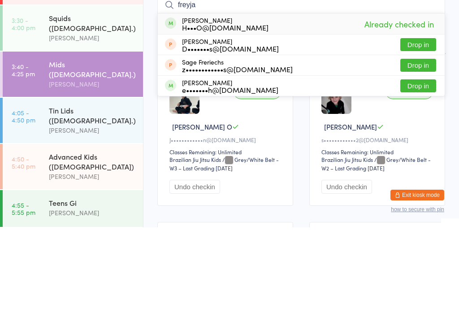
type input "freyja"
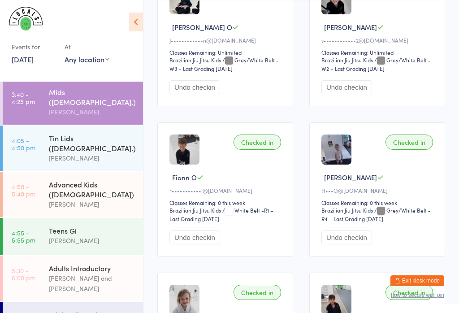
scroll to position [86, 0]
click at [41, 217] on link "4:55 - 5:55 pm Teens Gi Veselin Celic" at bounding box center [73, 235] width 140 height 37
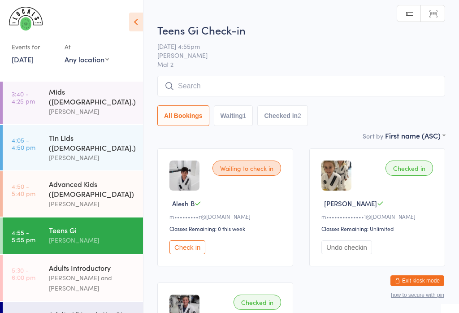
click at [272, 79] on input "search" at bounding box center [301, 86] width 288 height 21
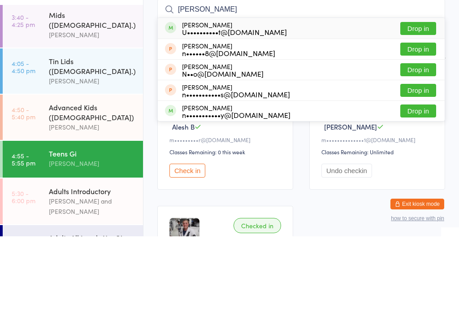
type input "Niklas"
click at [410, 99] on button "Drop in" at bounding box center [418, 105] width 36 height 13
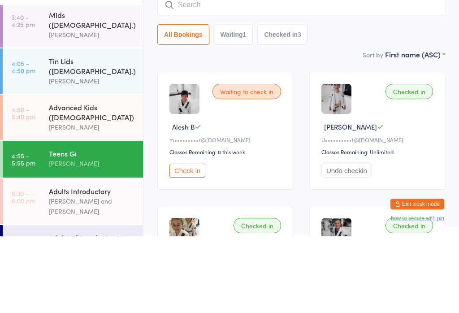
click at [103, 179] on div "Advanced Kids ([DEMOGRAPHIC_DATA])" at bounding box center [92, 189] width 86 height 20
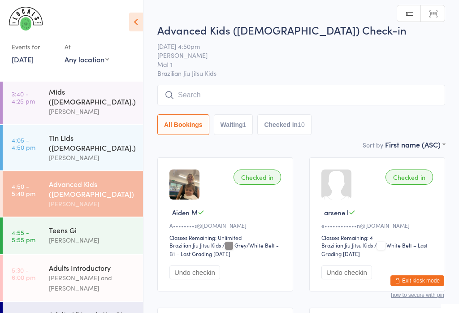
click at [212, 90] on input "search" at bounding box center [301, 95] width 288 height 21
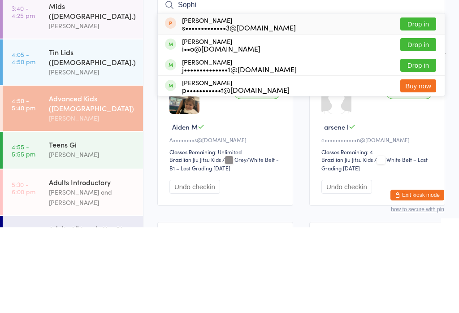
type input "Sophi"
click at [433, 144] on button "Drop in" at bounding box center [418, 150] width 36 height 13
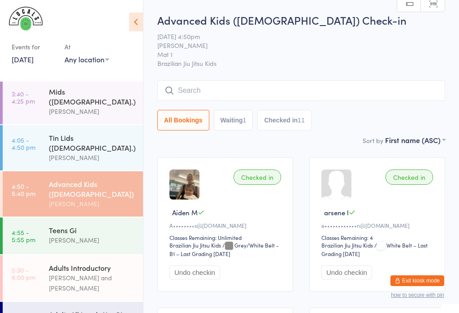
click at [279, 90] on input "search" at bounding box center [301, 90] width 288 height 21
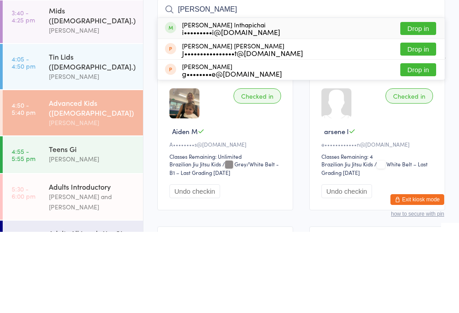
type input "Jett"
click at [416, 99] on div "Jett Inthapichai i•••••••••i@gmail.com Drop in" at bounding box center [301, 109] width 287 height 21
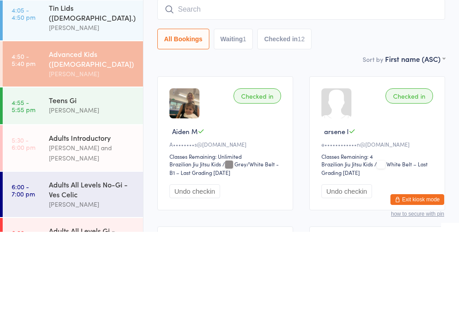
scroll to position [137, 0]
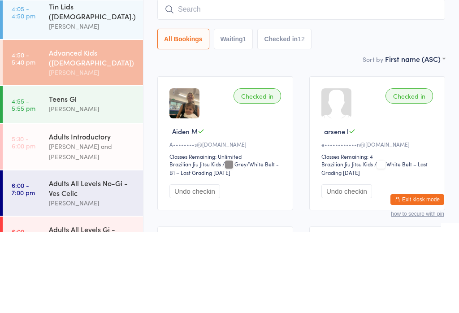
click at [110, 185] on div "[PERSON_NAME]" at bounding box center [92, 190] width 86 height 10
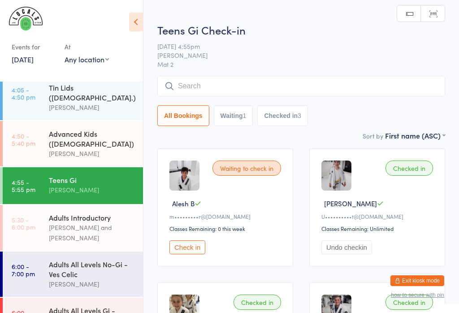
click at [306, 87] on input "search" at bounding box center [301, 86] width 288 height 21
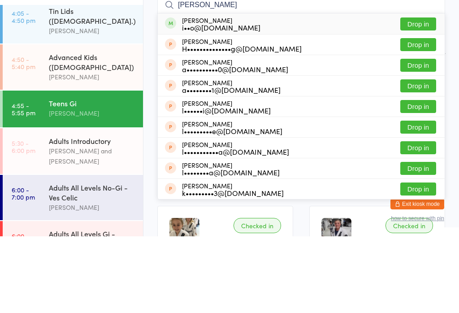
type input "Lara"
click at [426, 94] on button "Drop in" at bounding box center [418, 100] width 36 height 13
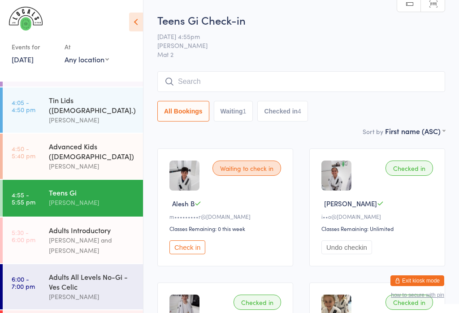
click at [249, 80] on input "search" at bounding box center [301, 81] width 288 height 21
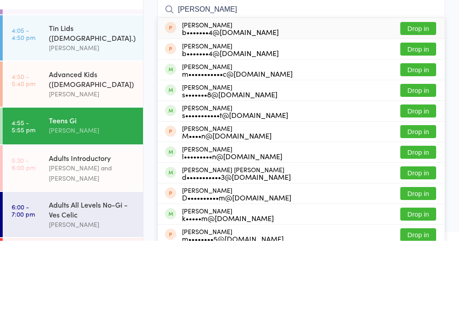
type input "Martin"
click at [419, 156] on button "Drop in" at bounding box center [418, 162] width 36 height 13
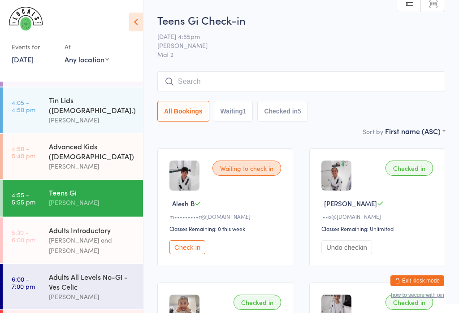
click at [194, 82] on input "search" at bounding box center [301, 81] width 288 height 21
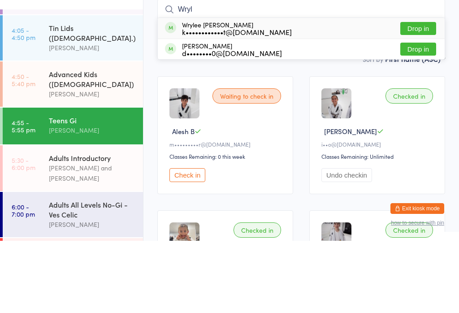
type input "Wryl"
click at [413, 94] on button "Drop in" at bounding box center [418, 100] width 36 height 13
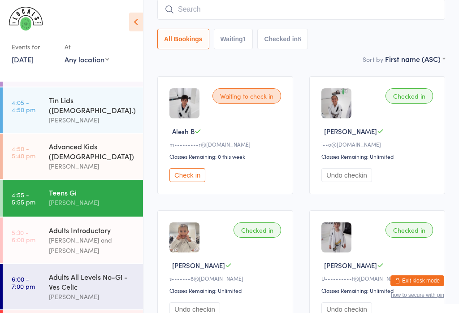
click at [89, 217] on div "Adults Introductory Daniel Moeller and Ben Walton" at bounding box center [96, 240] width 94 height 46
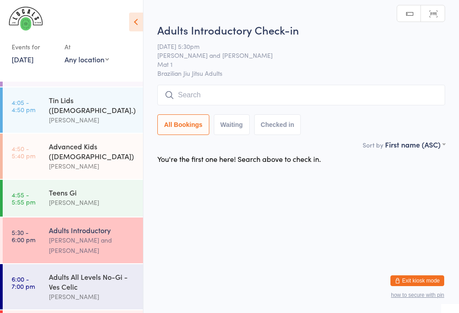
click at [118, 141] on div "Advanced Kids ([DEMOGRAPHIC_DATA])" at bounding box center [92, 151] width 86 height 20
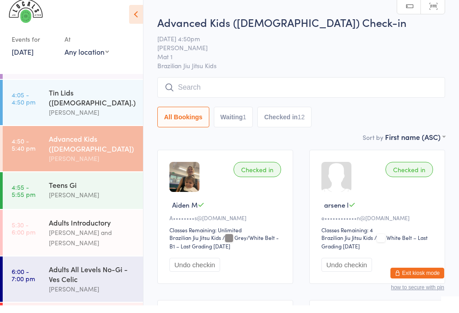
scroll to position [8, 0]
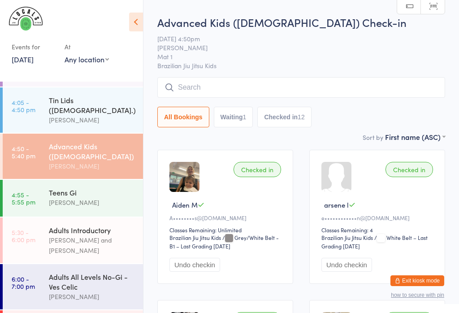
click at [288, 76] on div "Advanced Kids (5-12 y.o) Check-in 17 Sep 4:50pm Daniel Moeller Mat 1 Brazilian …" at bounding box center [301, 73] width 288 height 117
click at [185, 98] on input "search" at bounding box center [301, 87] width 288 height 21
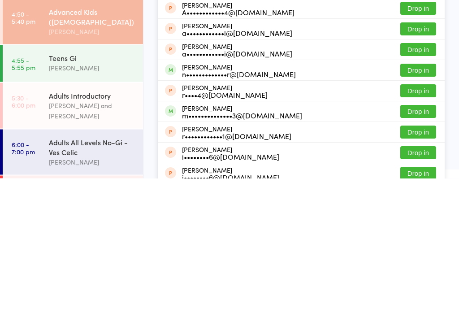
type input "Adam"
click at [221, 246] on div "m••••••••••••••3@gmail.com" at bounding box center [242, 249] width 120 height 7
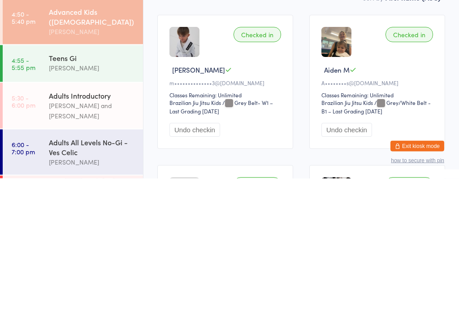
click at [264, 162] on div "Checked in" at bounding box center [256, 169] width 47 height 15
